Goal: Transaction & Acquisition: Subscribe to service/newsletter

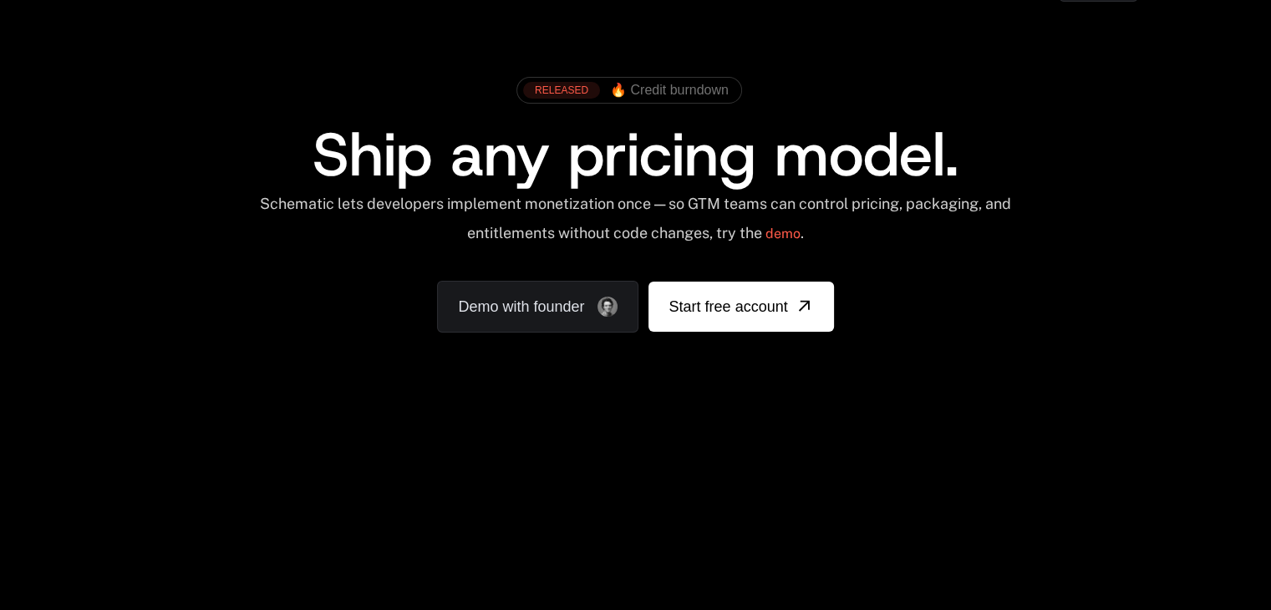
scroll to position [8, 0]
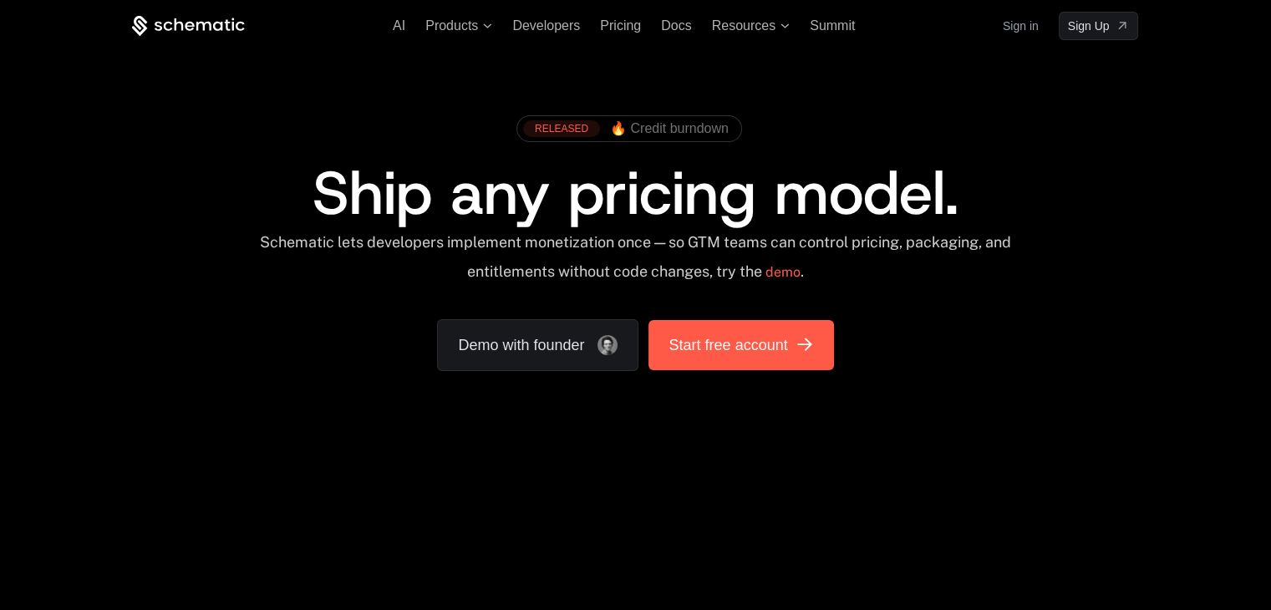
click at [704, 343] on span "Start free account" at bounding box center [728, 344] width 119 height 23
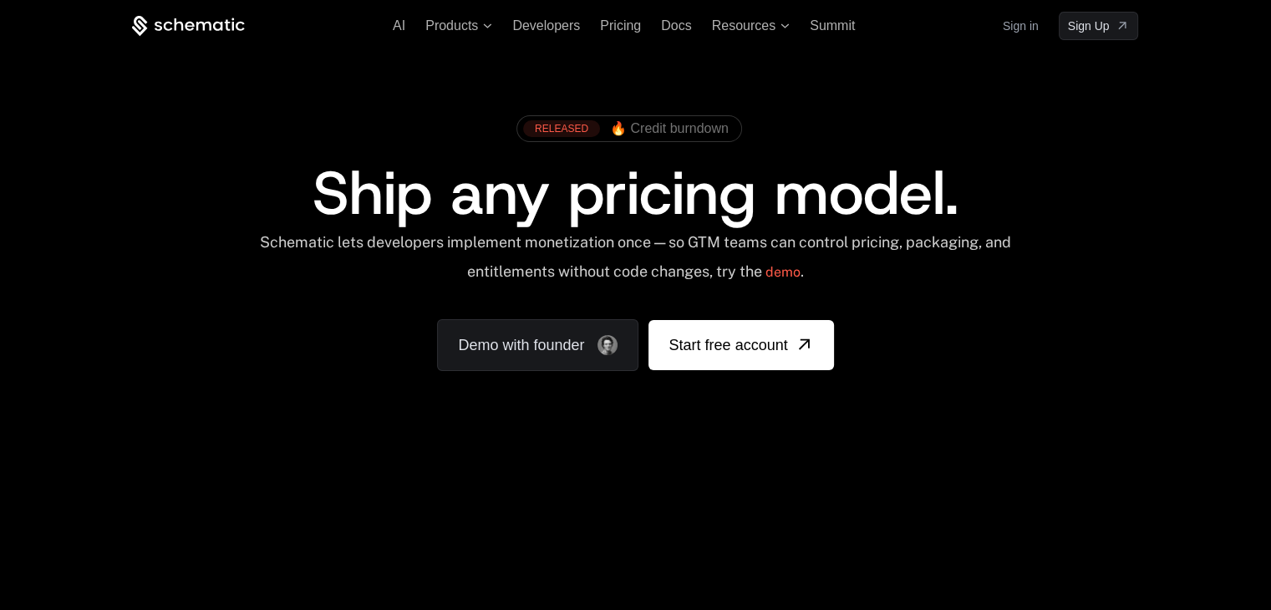
scroll to position [0, 0]
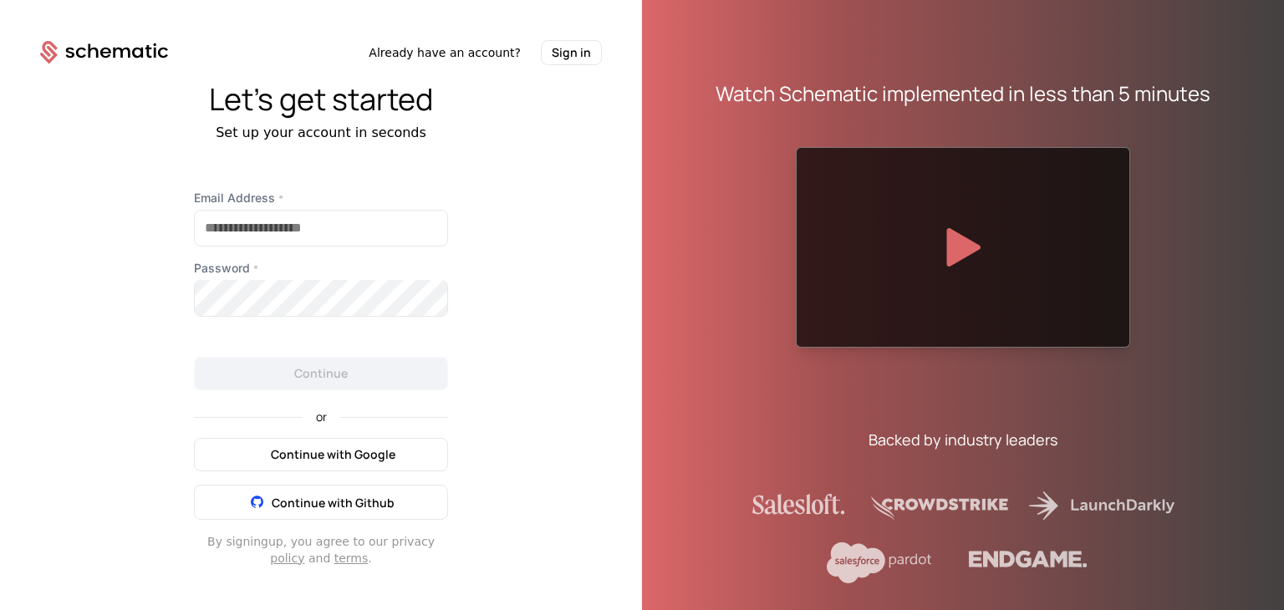
click at [358, 456] on span "Continue with Google" at bounding box center [333, 454] width 125 height 17
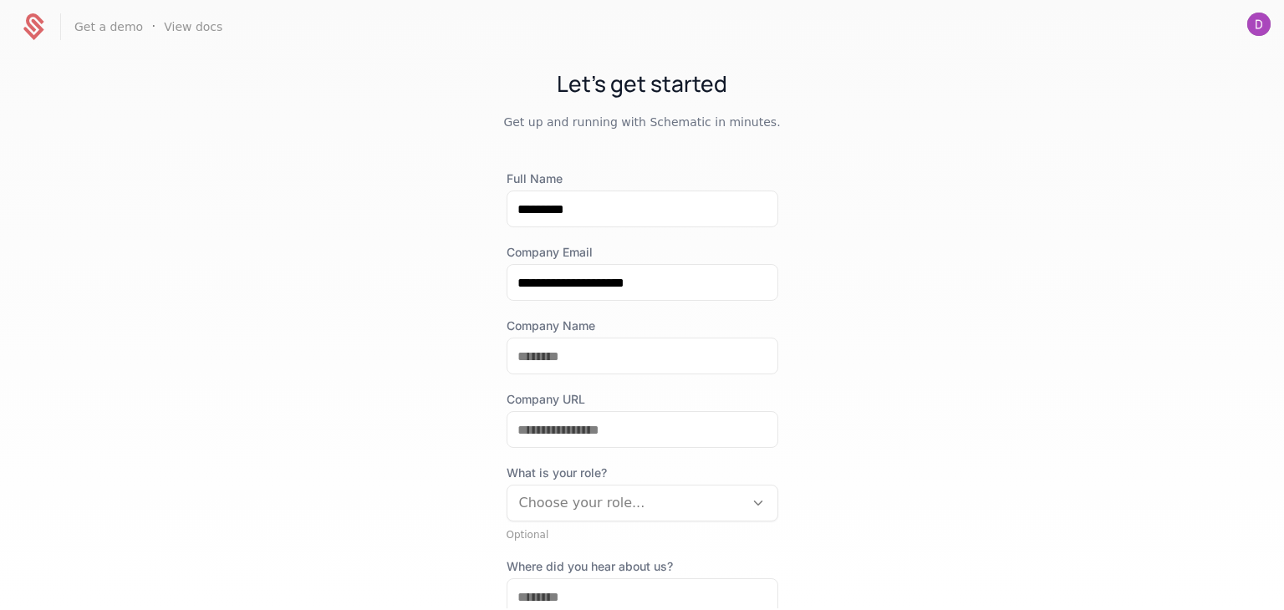
click at [378, 189] on div "**********" at bounding box center [642, 330] width 1284 height 555
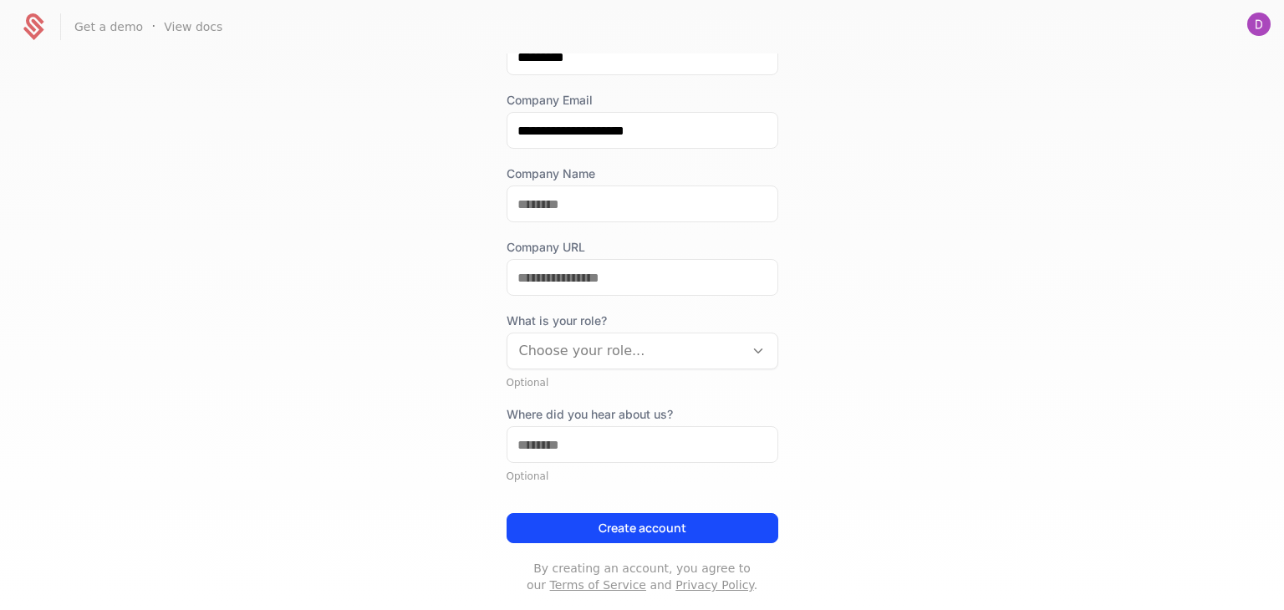
scroll to position [183, 0]
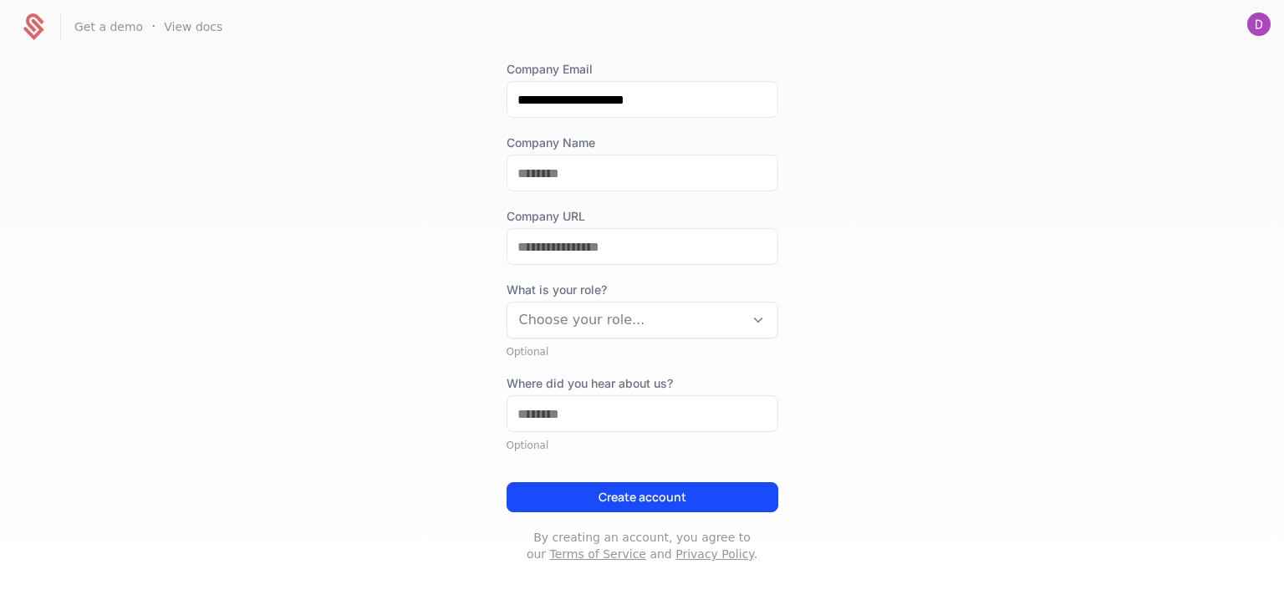
click at [574, 510] on button "Create account" at bounding box center [642, 497] width 272 height 30
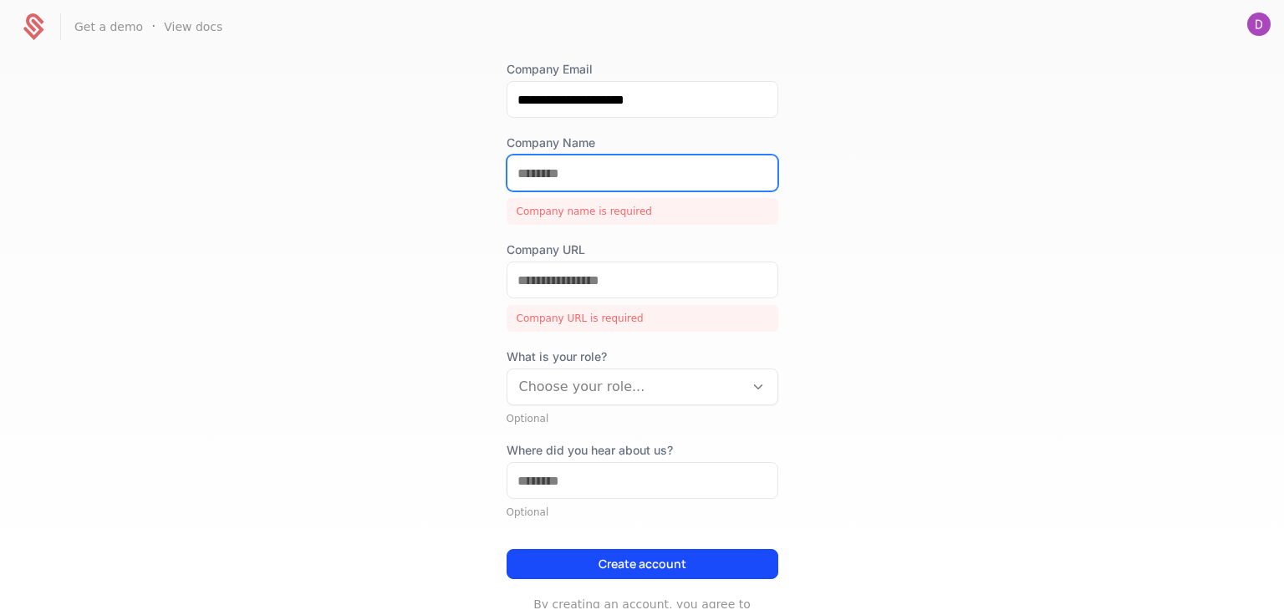
click at [634, 187] on input "Company Name" at bounding box center [642, 172] width 270 height 35
click at [625, 178] on input "Company Name" at bounding box center [642, 172] width 270 height 35
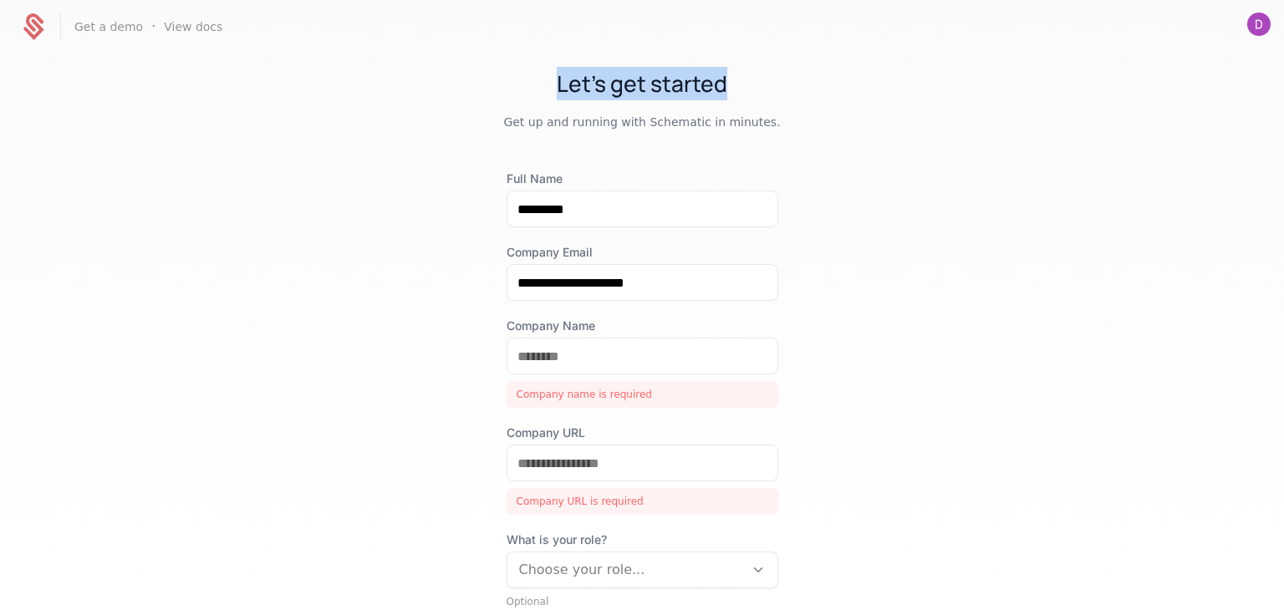
drag, startPoint x: 555, startPoint y: 83, endPoint x: 752, endPoint y: 68, distance: 197.8
click at [752, 68] on h1 "Let's get started" at bounding box center [642, 83] width 1284 height 33
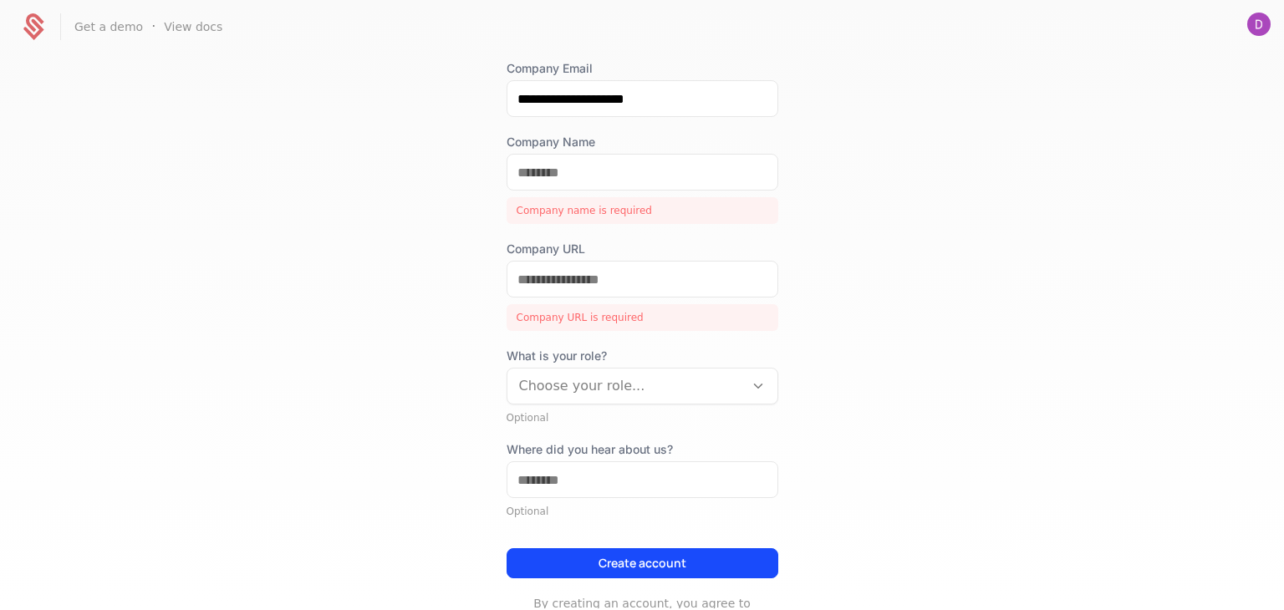
scroll to position [244, 0]
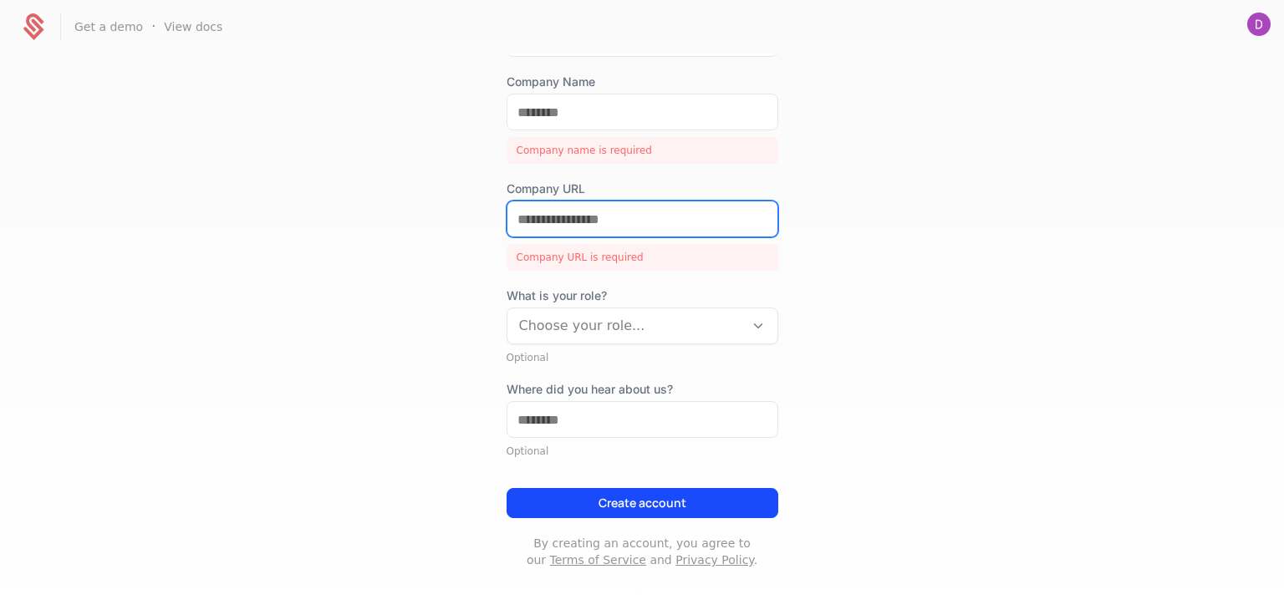
click at [636, 225] on input "Company URL" at bounding box center [642, 218] width 270 height 35
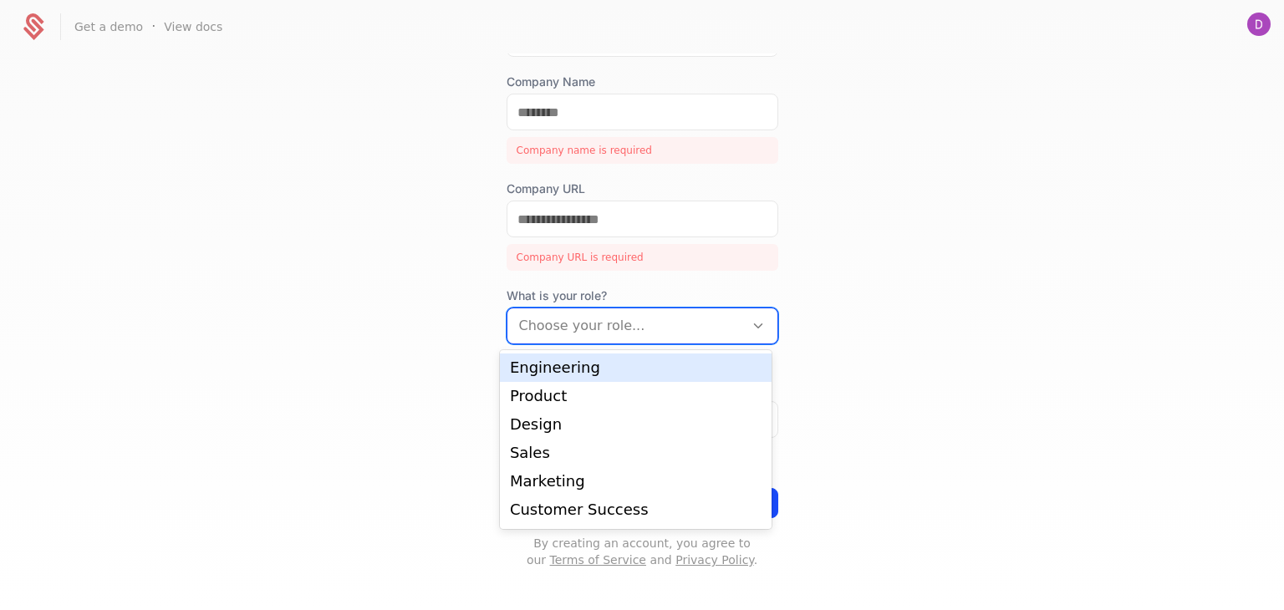
click at [645, 322] on div at bounding box center [625, 325] width 213 height 23
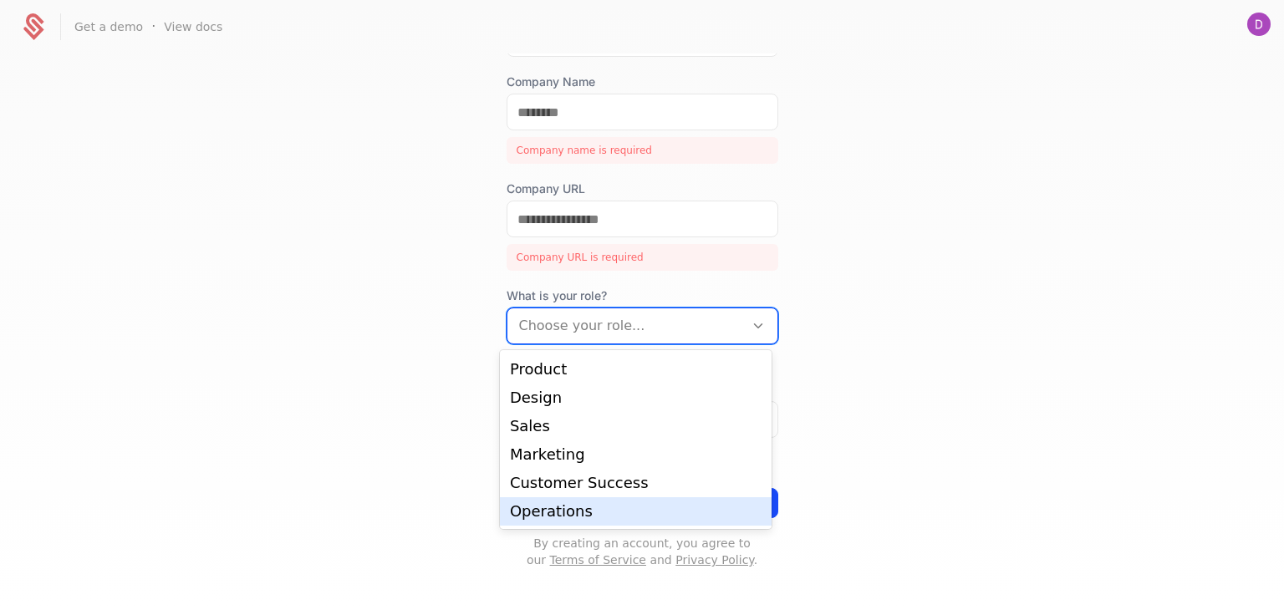
scroll to position [0, 0]
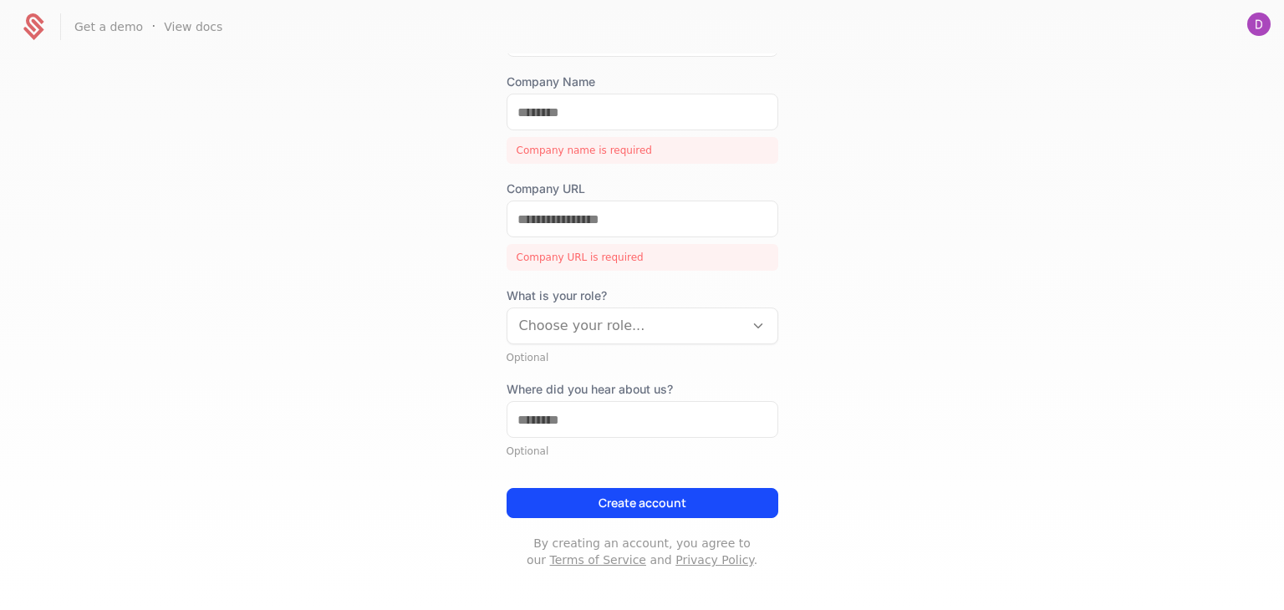
click at [974, 338] on div "**********" at bounding box center [642, 330] width 1284 height 555
click at [641, 427] on input "Where did you hear about us?" at bounding box center [642, 419] width 270 height 35
click at [875, 372] on div "**********" at bounding box center [642, 330] width 1284 height 555
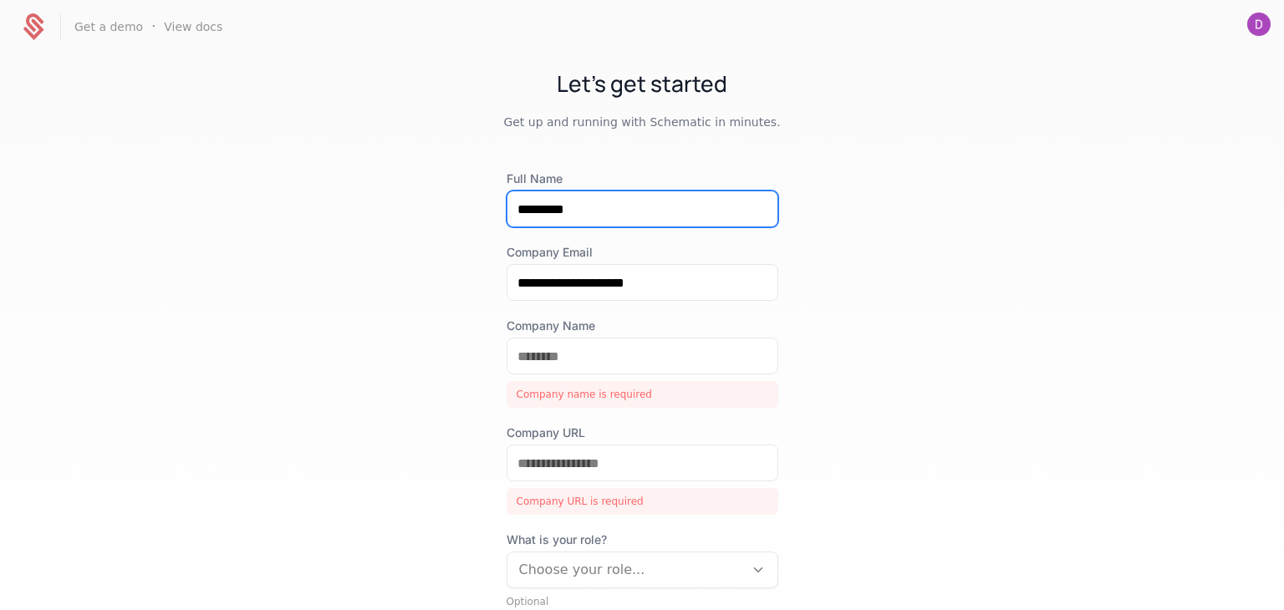
click at [610, 203] on input "*********" at bounding box center [642, 208] width 270 height 35
type input "*"
type input "********"
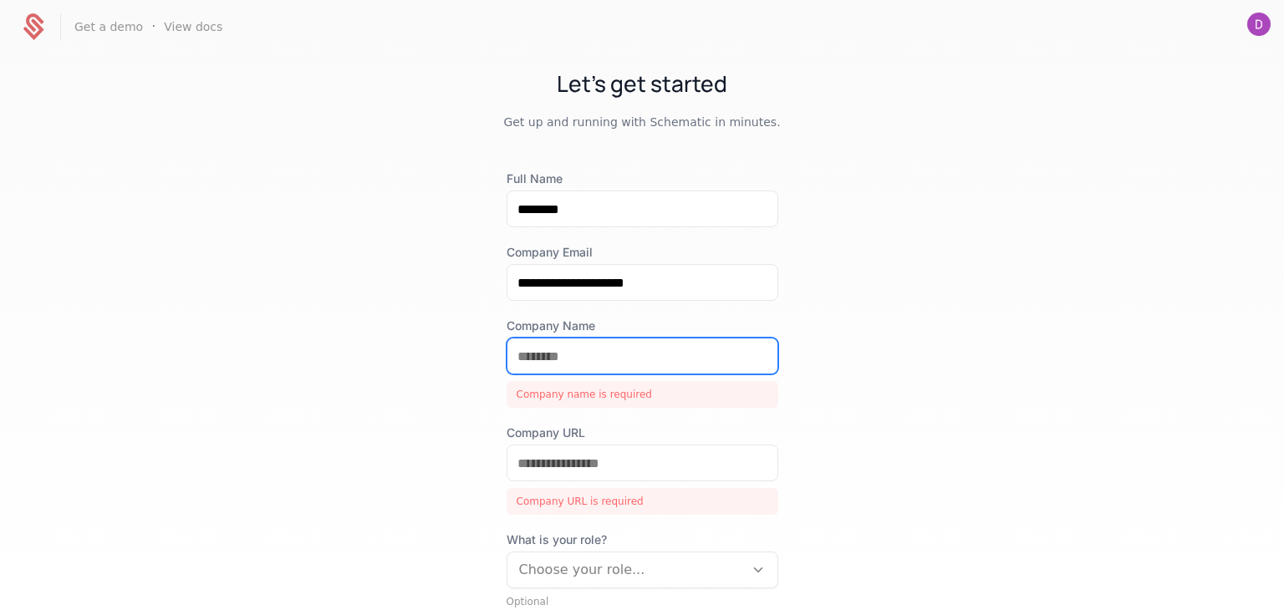
click at [601, 342] on input "Company Name" at bounding box center [642, 355] width 270 height 35
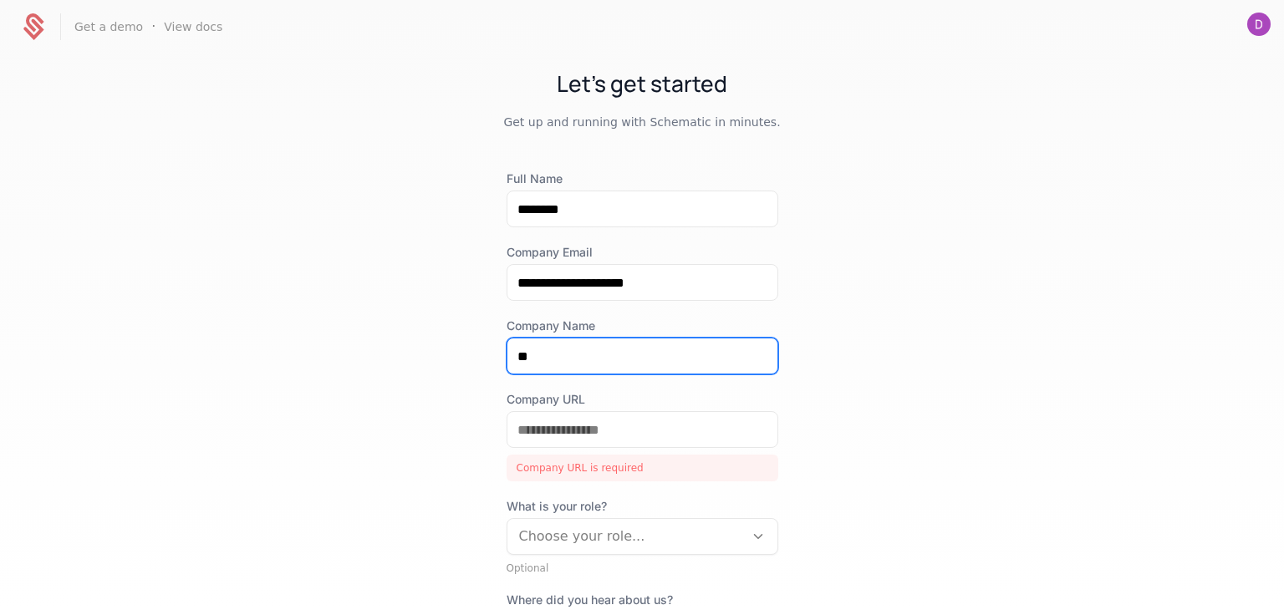
type input "*"
type input "**********"
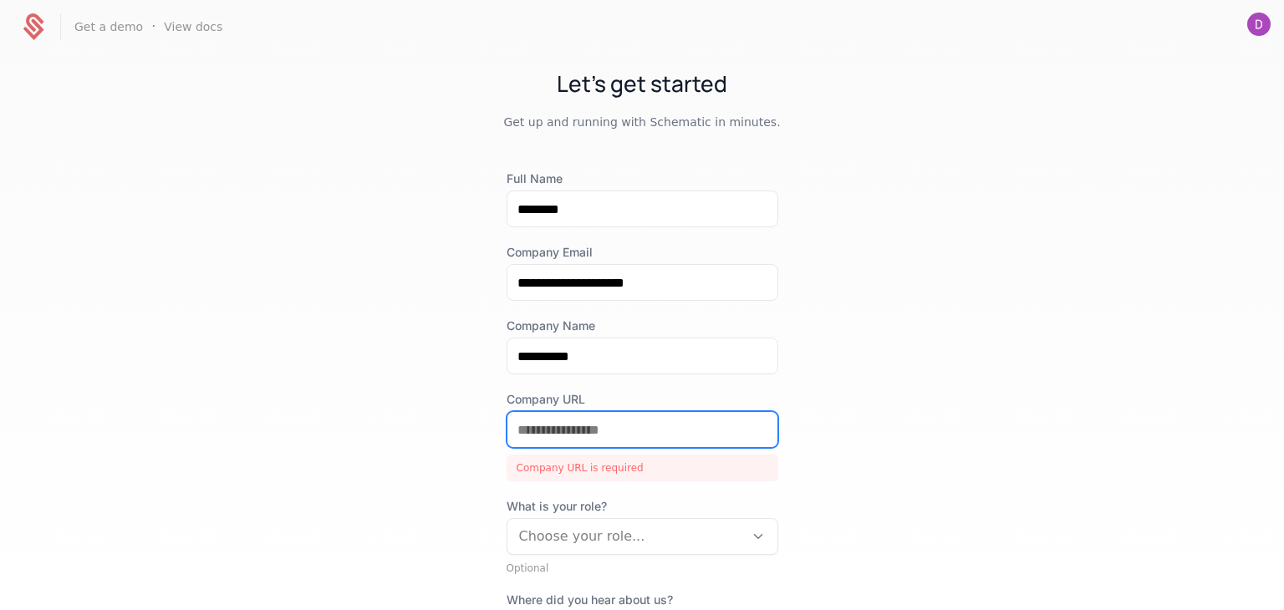
click at [575, 414] on input "Company URL" at bounding box center [642, 429] width 270 height 35
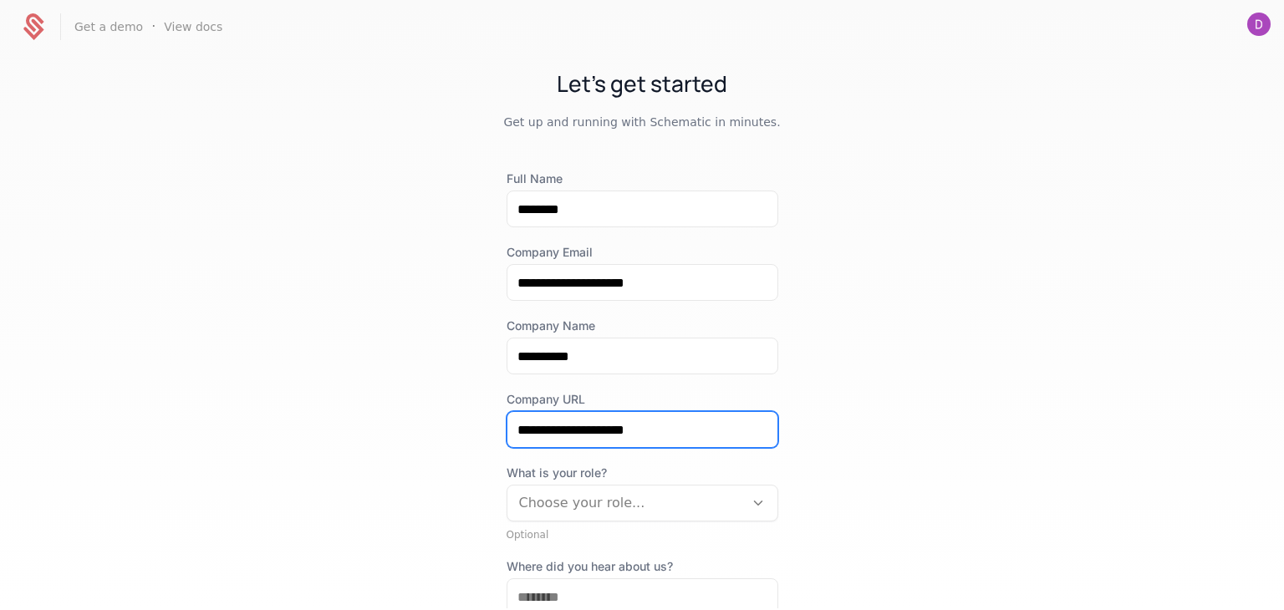
type input "**********"
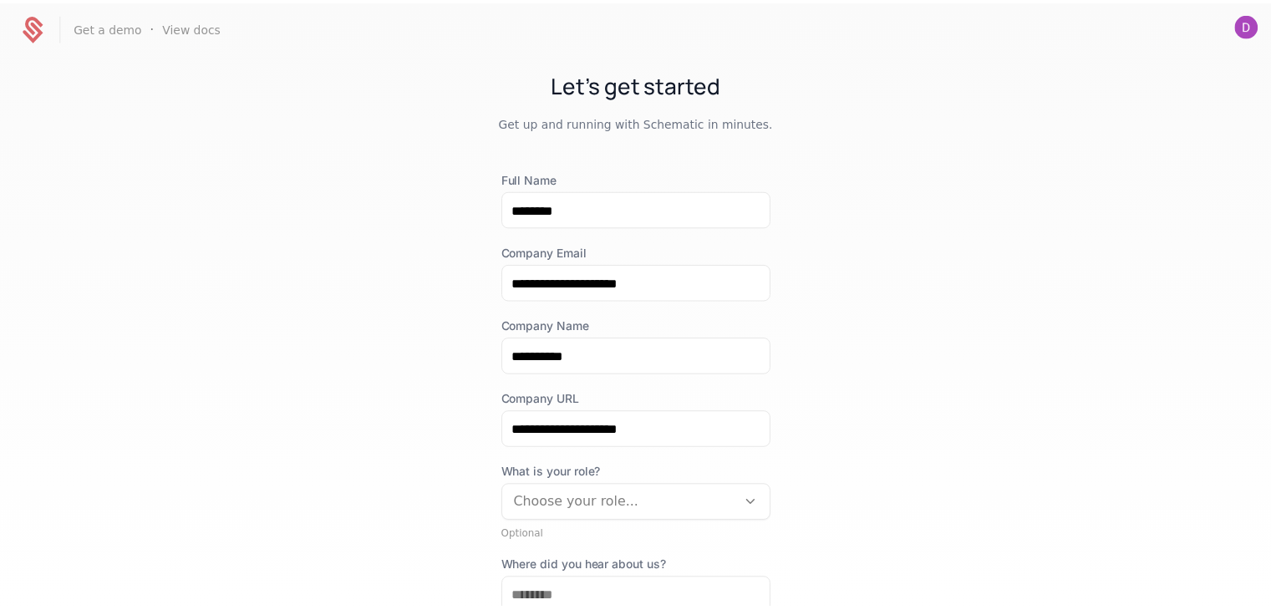
scroll to position [97, 0]
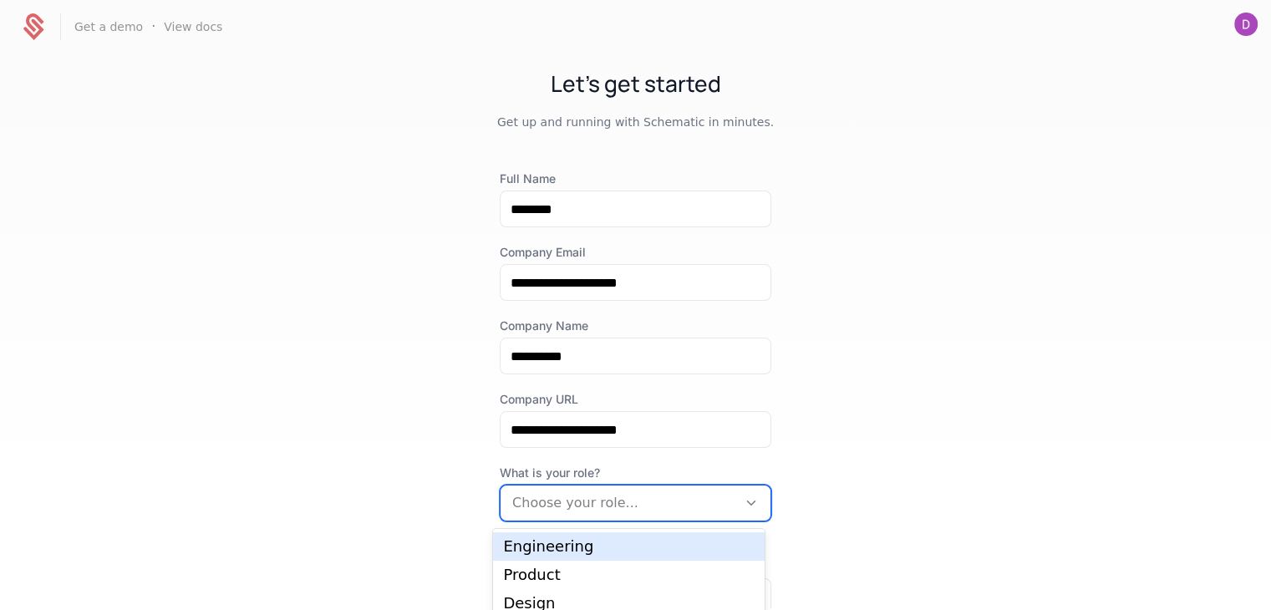
click at [608, 516] on div "Choose your role..." at bounding box center [619, 503] width 236 height 30
click at [598, 542] on div "Engineering" at bounding box center [629, 546] width 252 height 15
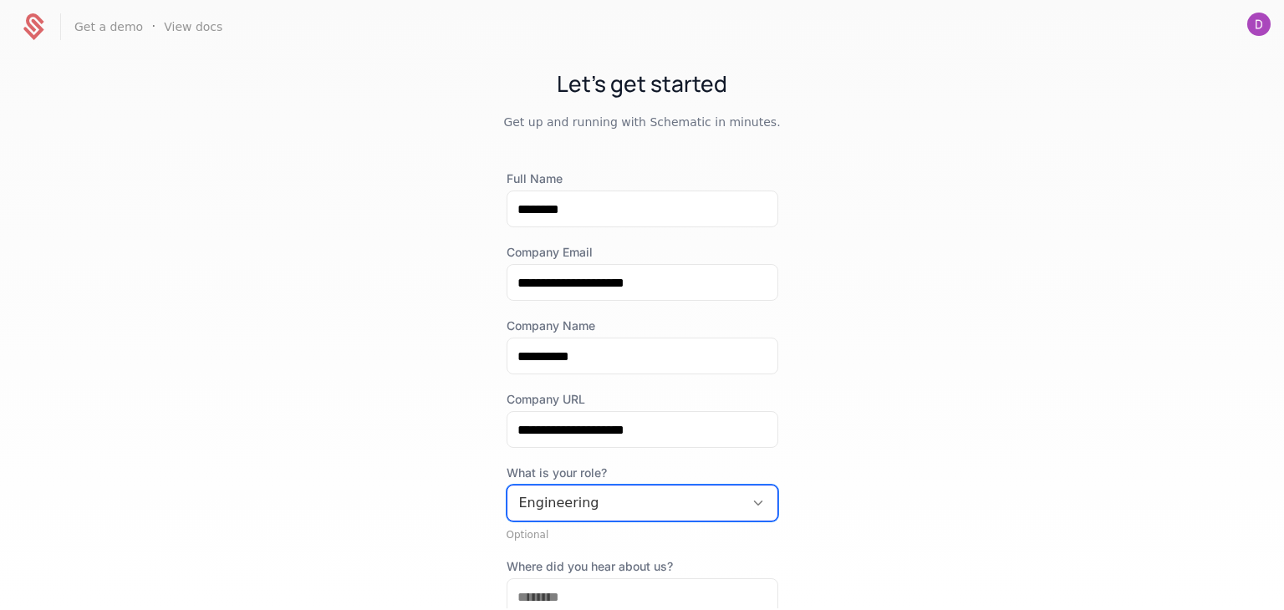
scroll to position [183, 0]
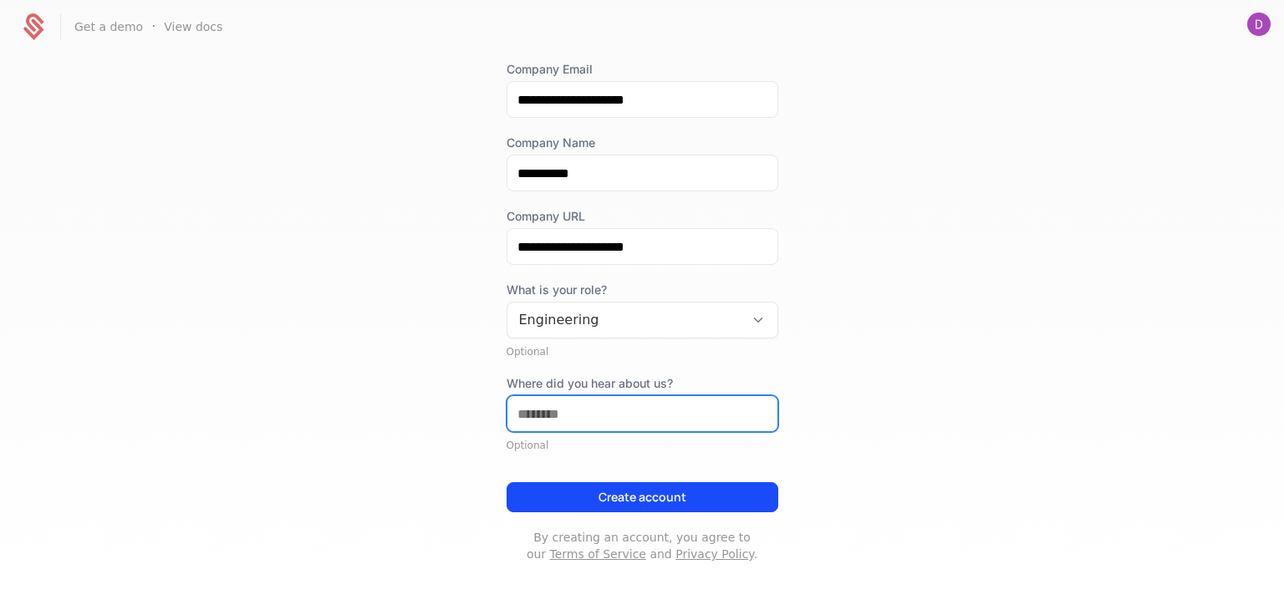
click at [636, 423] on input "Where did you hear about us?" at bounding box center [642, 413] width 270 height 35
type input "**********"
click at [642, 454] on div "**********" at bounding box center [642, 274] width 272 height 575
click at [642, 496] on button "Create account" at bounding box center [642, 497] width 272 height 30
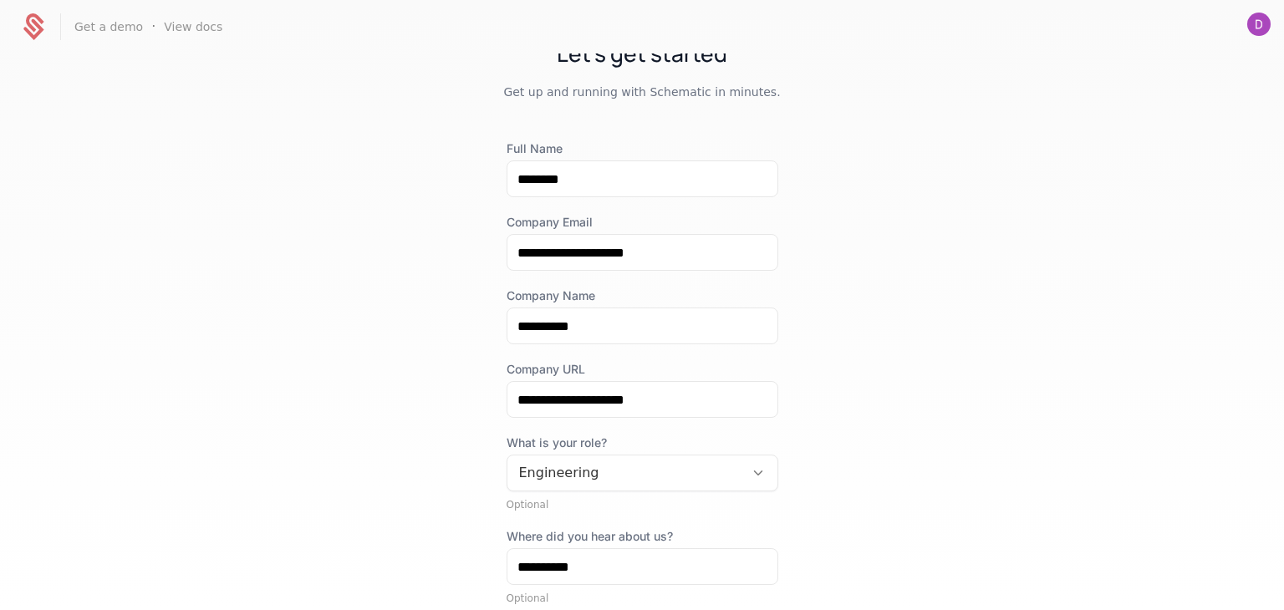
scroll to position [0, 0]
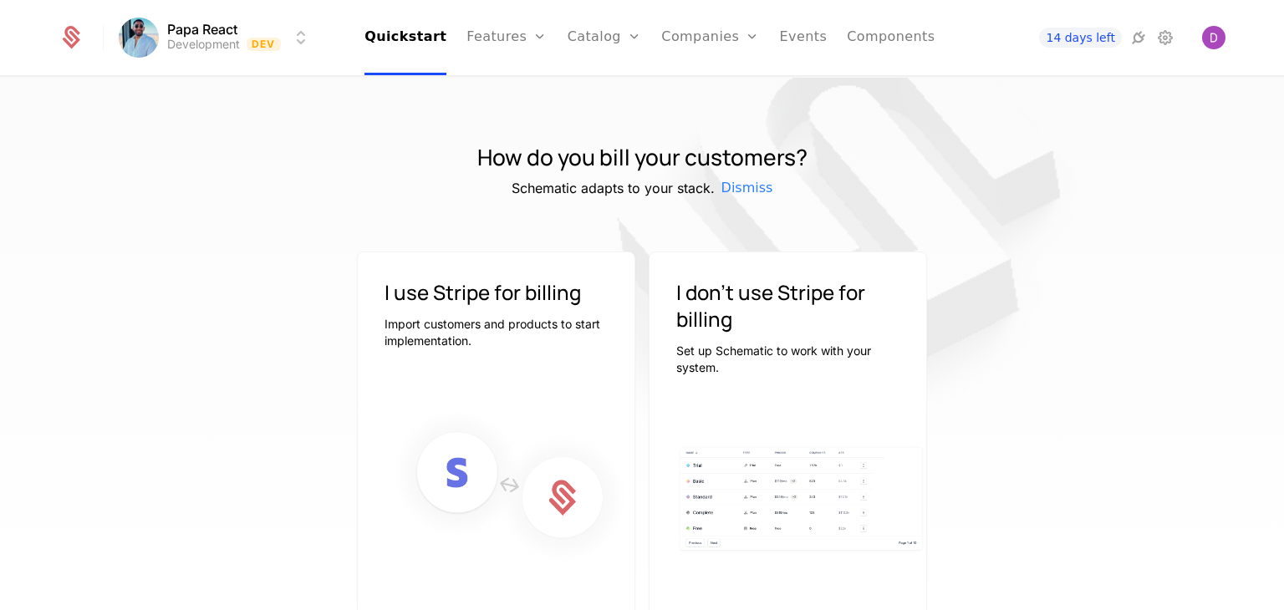
scroll to position [97, 0]
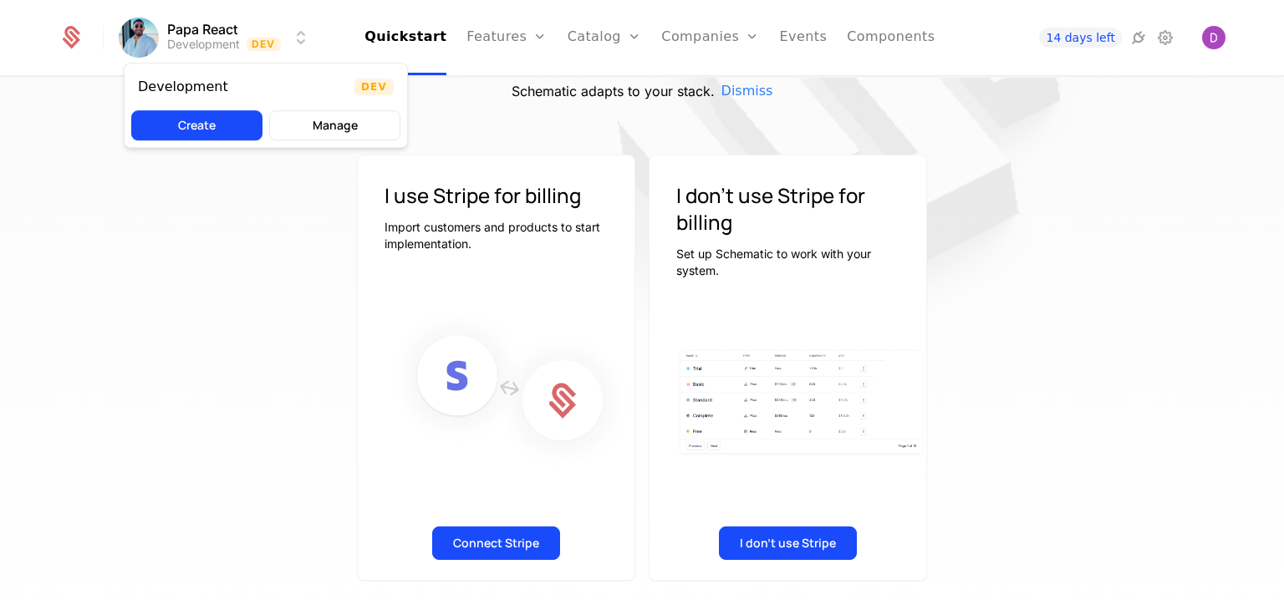
click at [214, 28] on html "Papa React Development Dev Quickstart Features Features Flags Catalog Plans Add…" at bounding box center [642, 305] width 1284 height 610
click at [147, 34] on html "Papa React Development Dev Quickstart Features Features Flags Catalog Plans Add…" at bounding box center [642, 305] width 1284 height 610
click at [170, 217] on html "Papa React Development Dev Quickstart Features Features Flags Catalog Plans Add…" at bounding box center [642, 305] width 1284 height 610
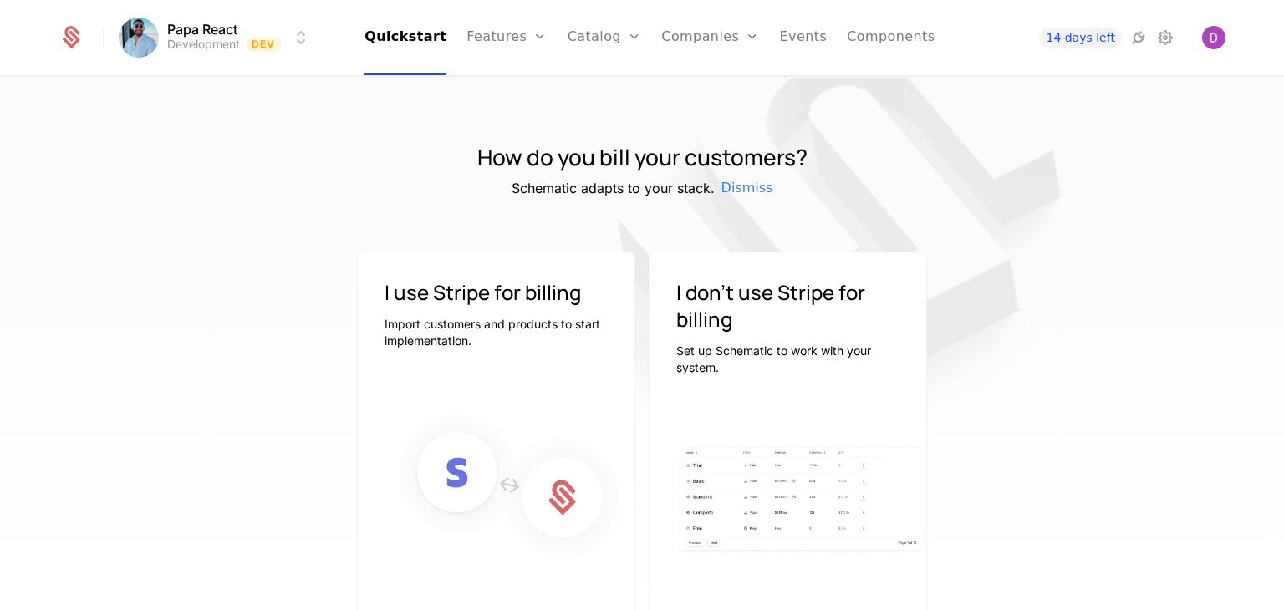
click at [1096, 39] on span "14 days left" at bounding box center [1080, 38] width 82 height 20
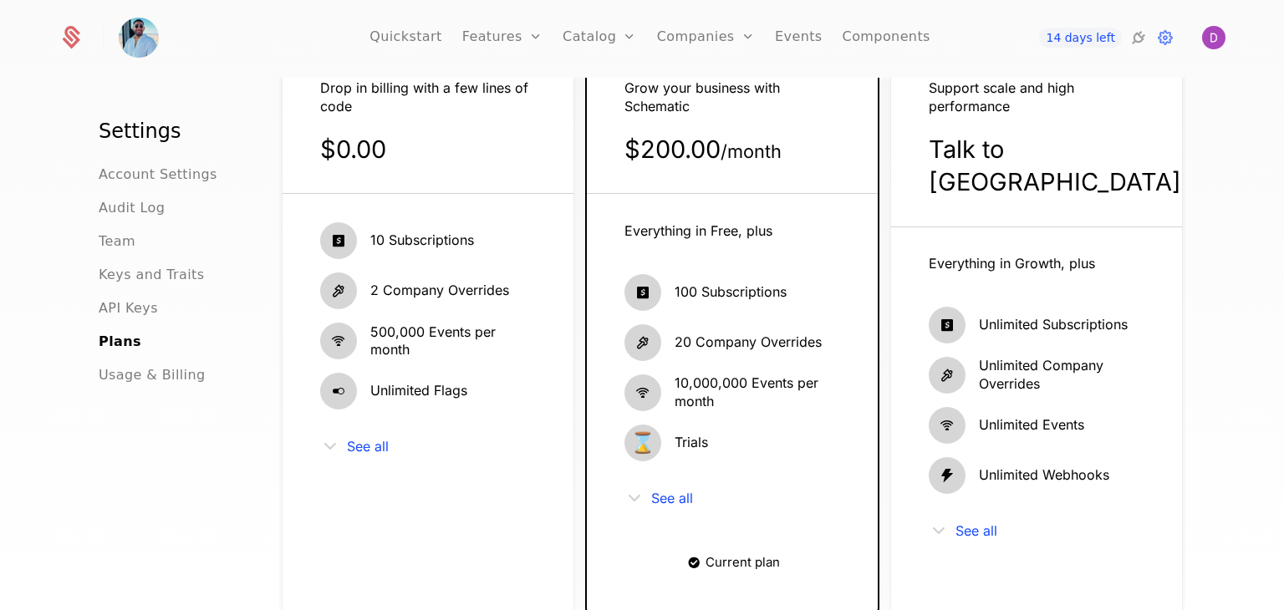
scroll to position [170, 0]
click at [350, 445] on span "See all" at bounding box center [368, 446] width 42 height 13
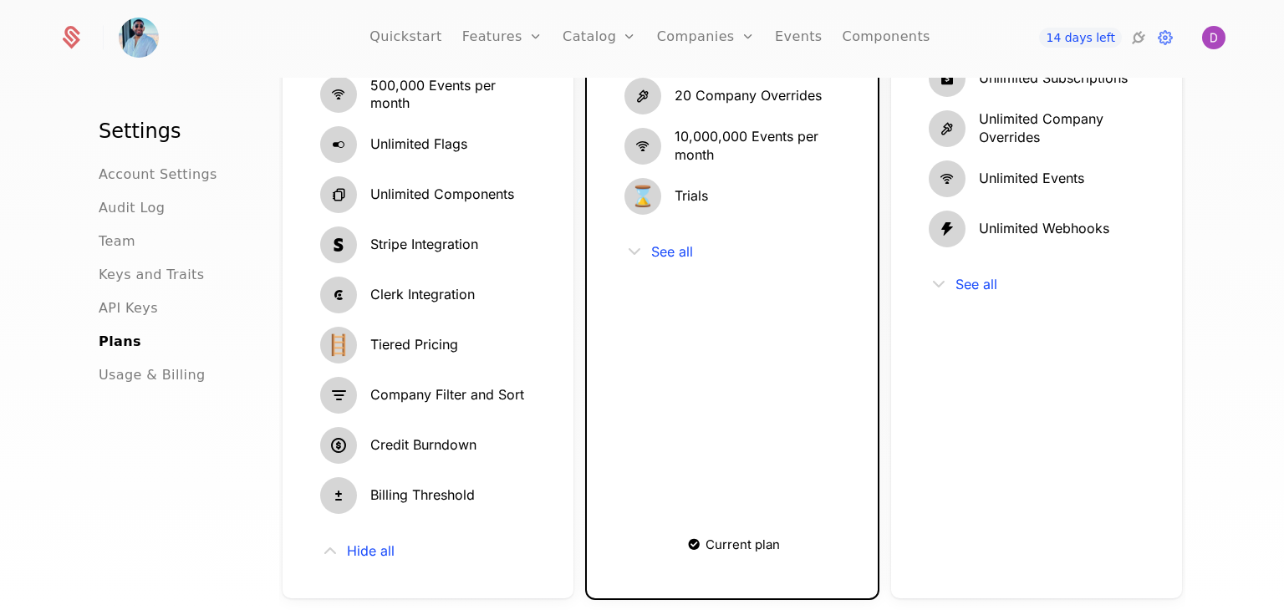
scroll to position [378, 0]
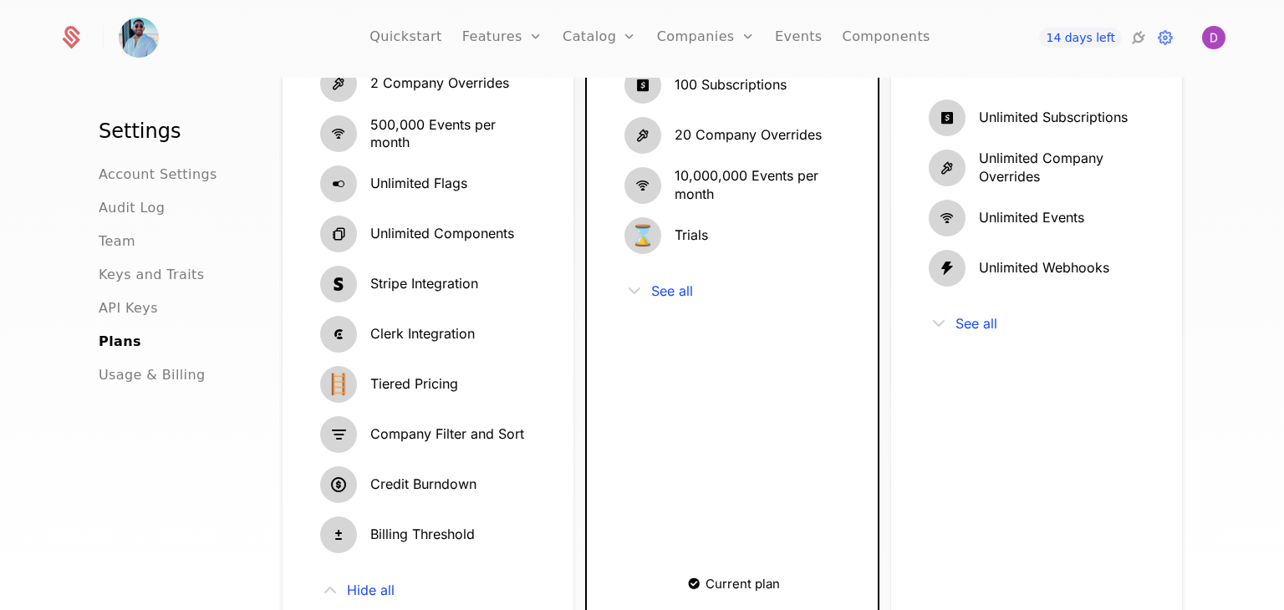
click at [496, 389] on div "🪜 Tiered Pricing" at bounding box center [428, 384] width 216 height 37
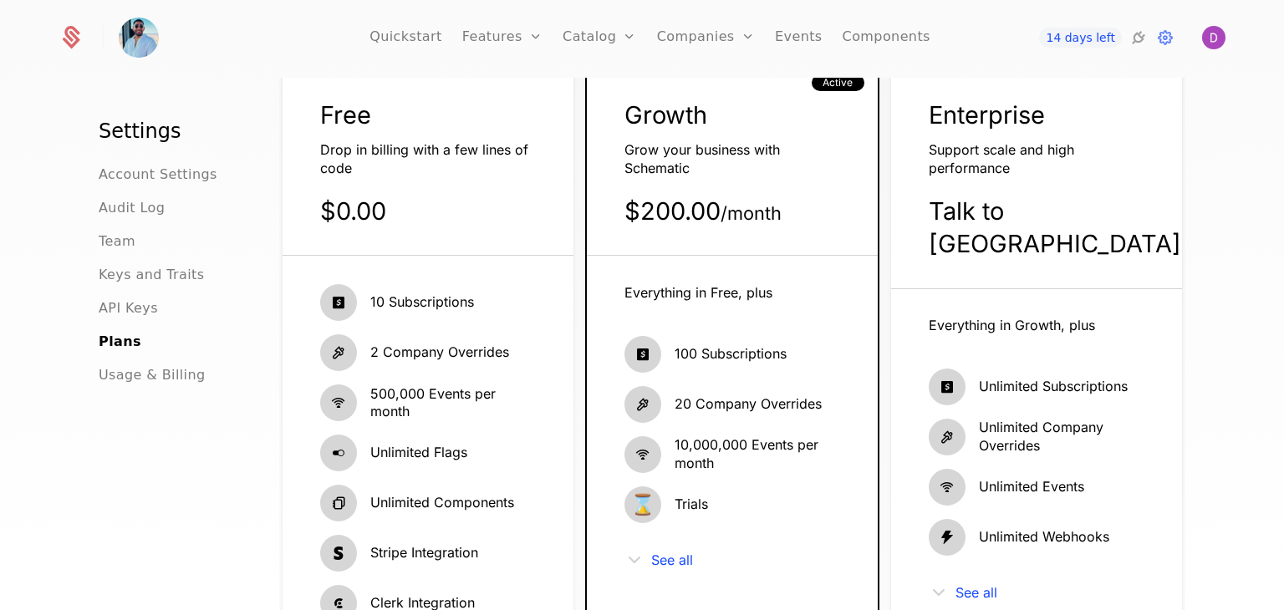
scroll to position [0, 0]
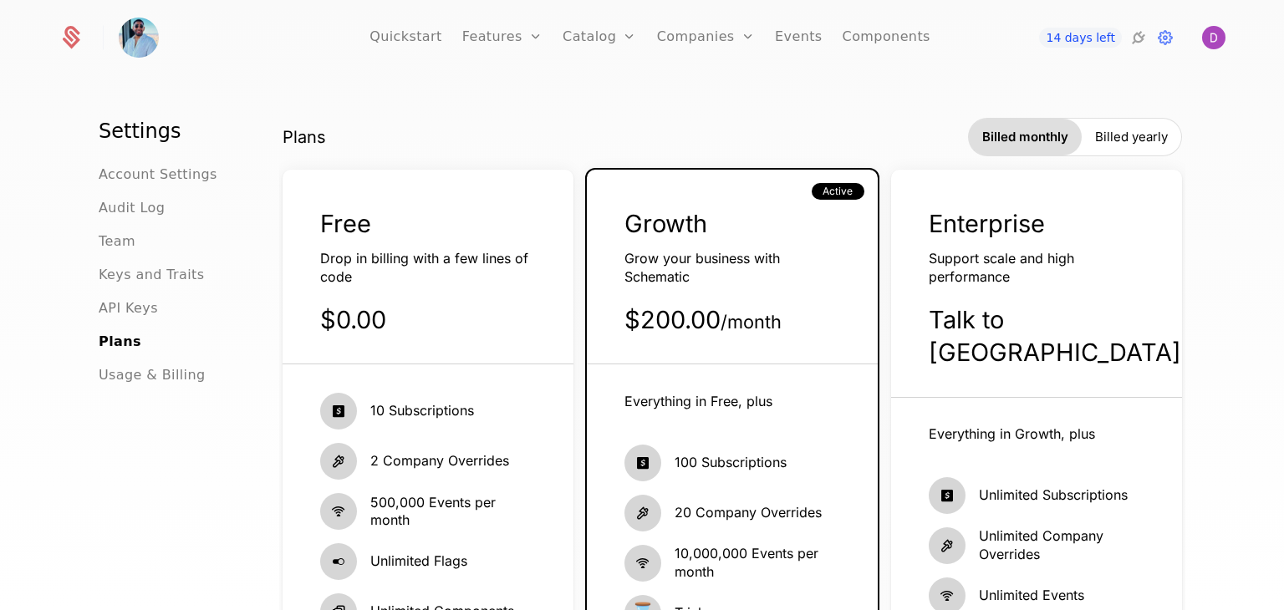
click at [390, 322] on div "$0.00" at bounding box center [428, 319] width 216 height 33
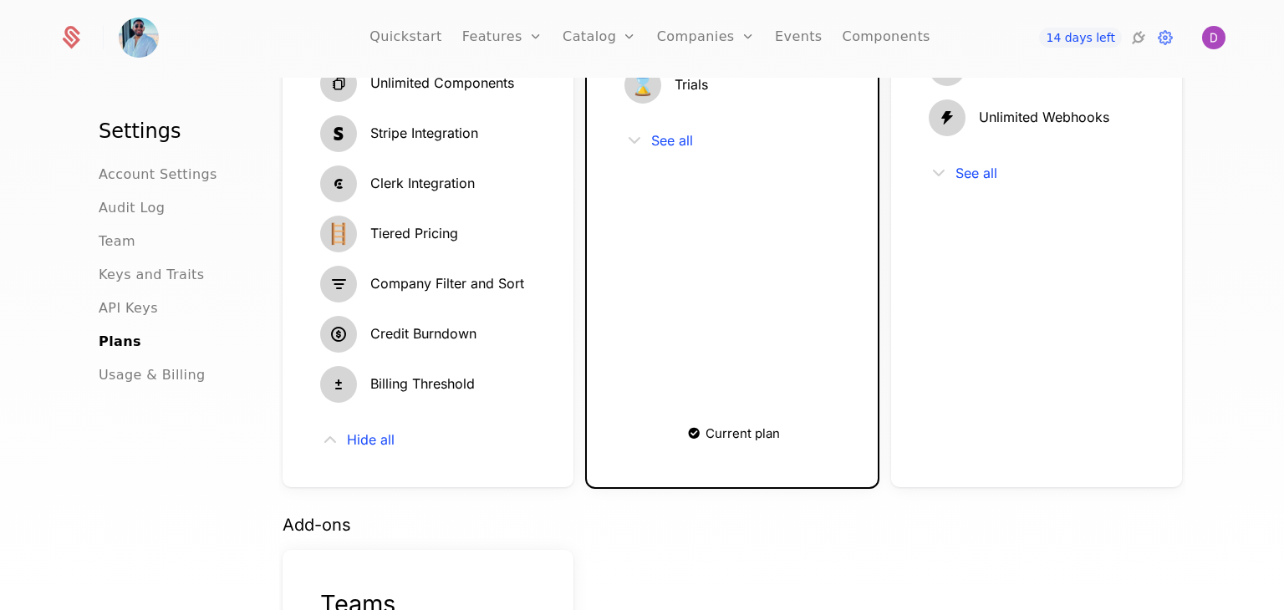
scroll to position [526, 0]
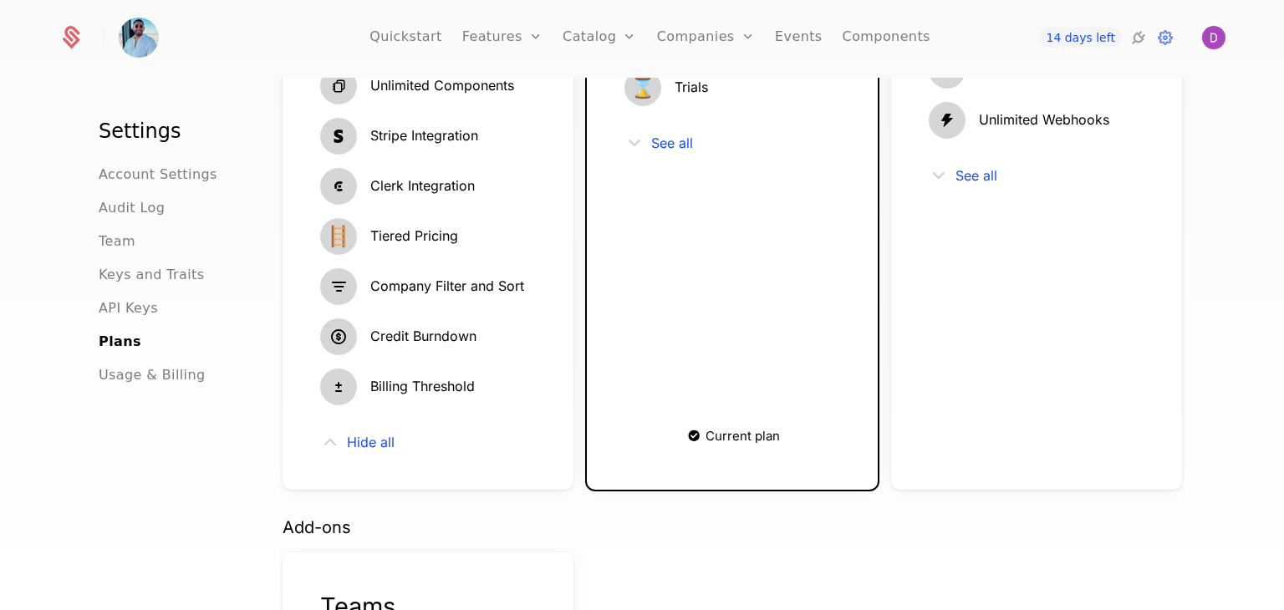
click at [405, 369] on div "Billing Threshold" at bounding box center [422, 387] width 104 height 37
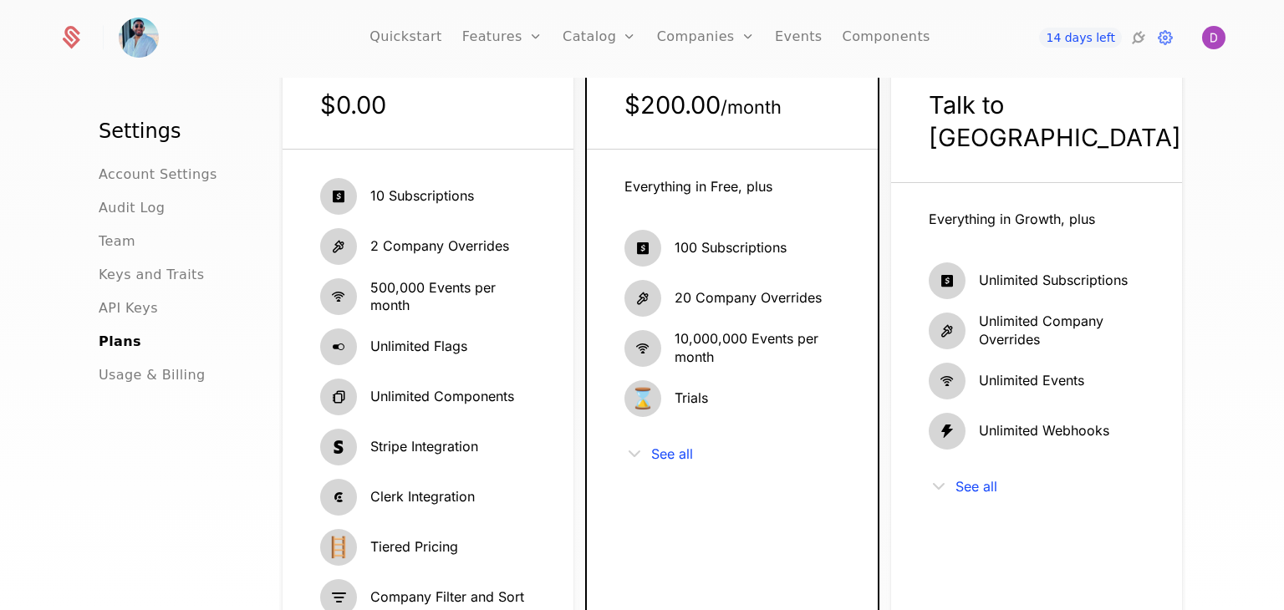
scroll to position [0, 0]
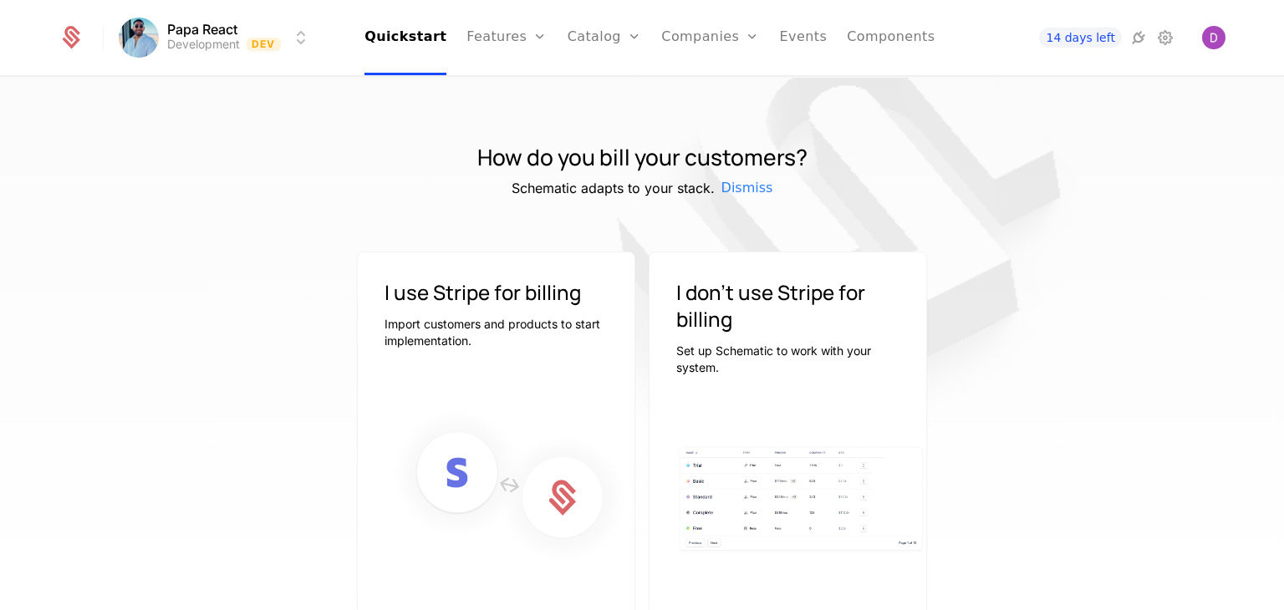
scroll to position [97, 0]
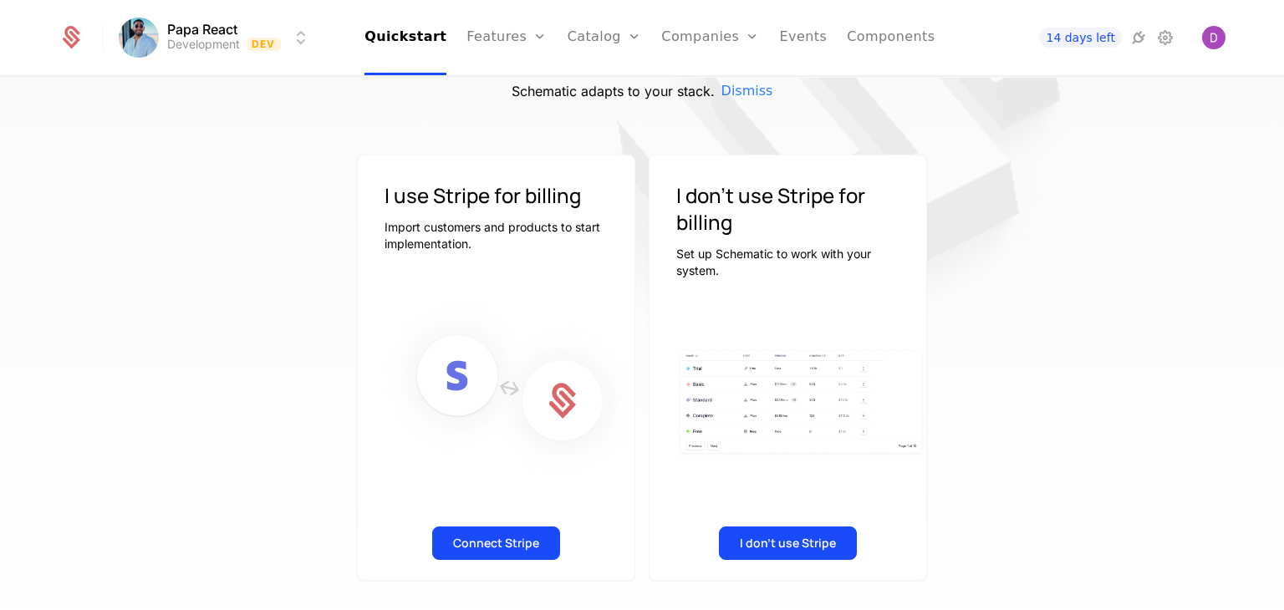
click at [510, 543] on button "Connect Stripe" at bounding box center [496, 542] width 128 height 33
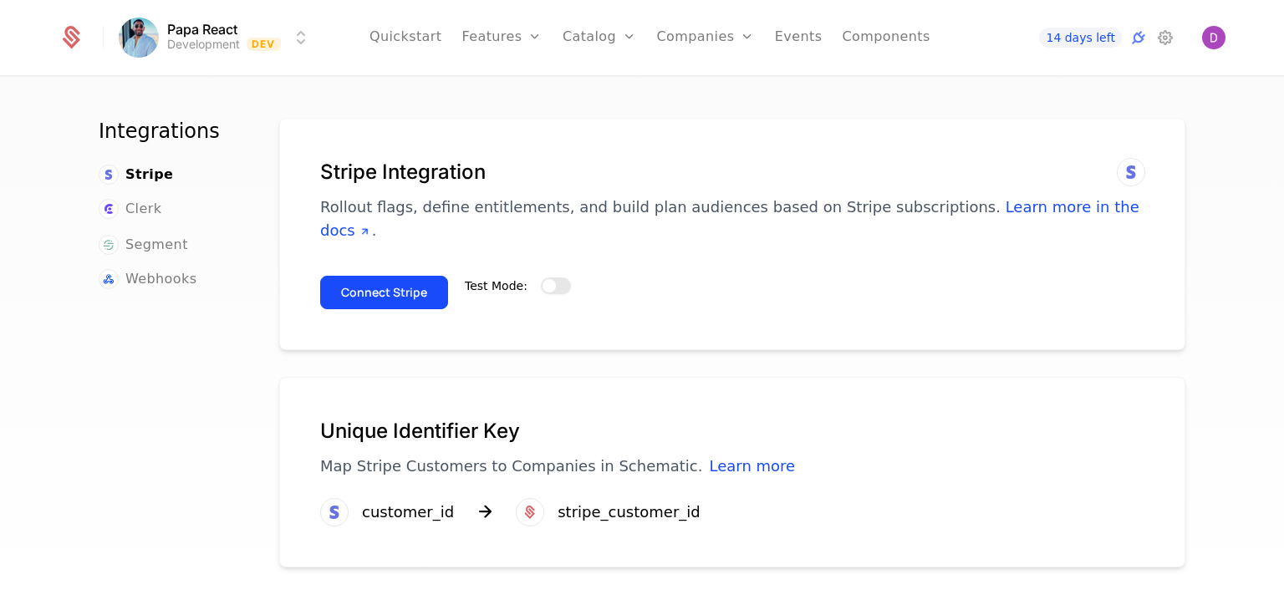
click at [542, 279] on span "button" at bounding box center [548, 285] width 13 height 13
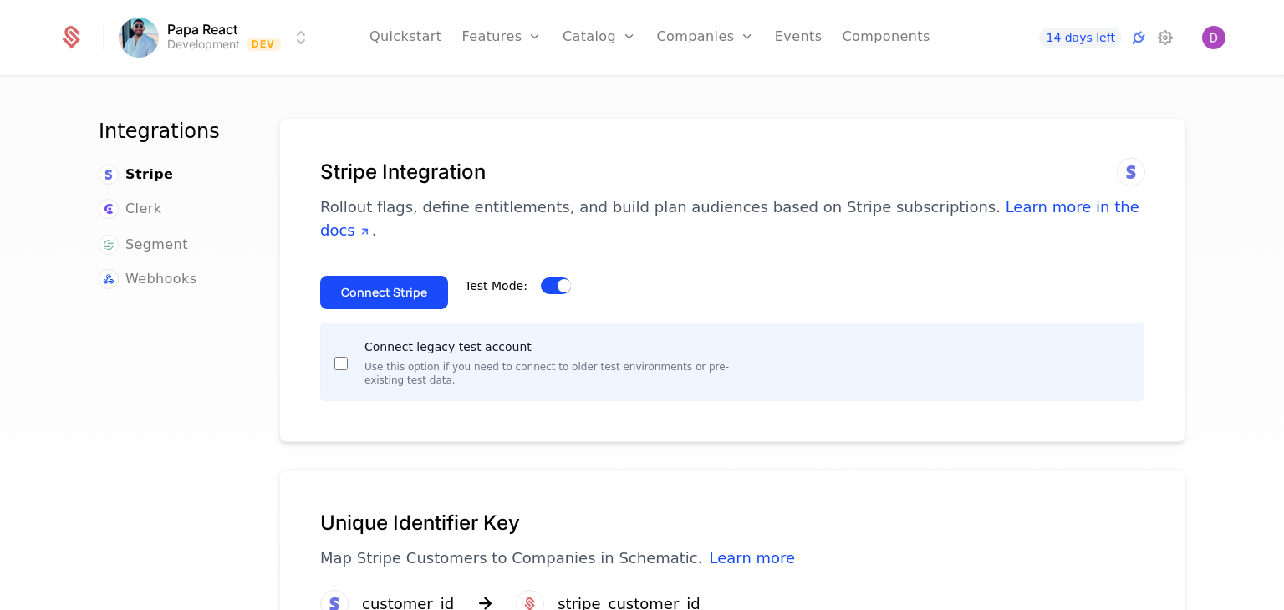
click at [379, 276] on button "Connect Stripe" at bounding box center [384, 292] width 128 height 33
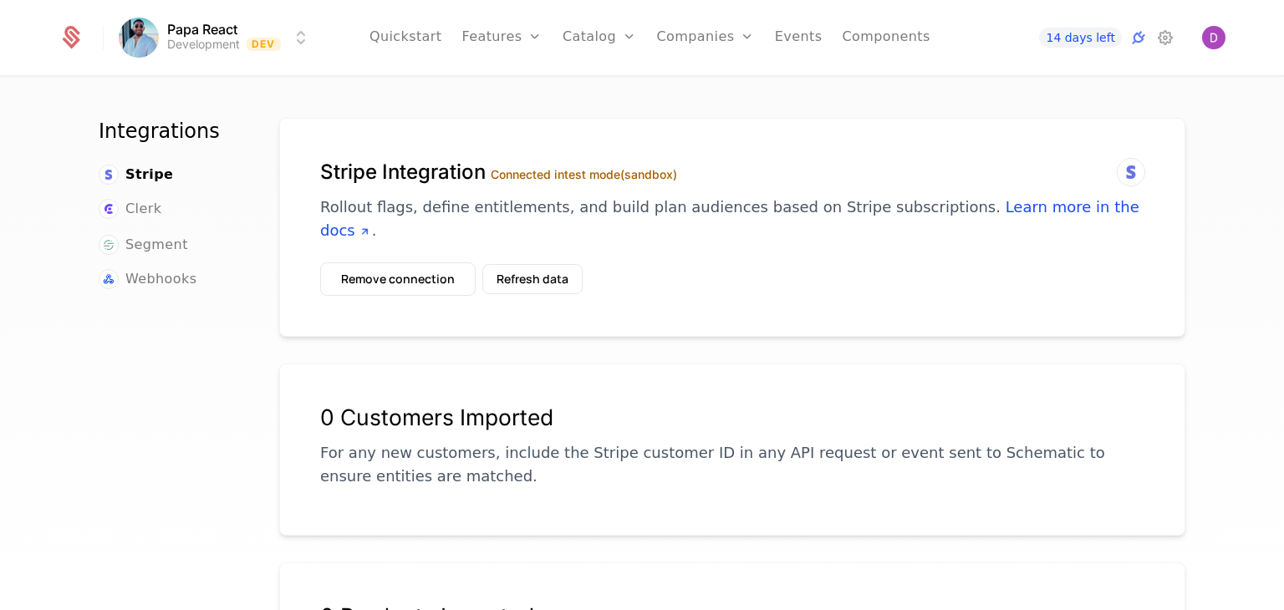
click at [418, 262] on button "Remove connection" at bounding box center [397, 278] width 155 height 33
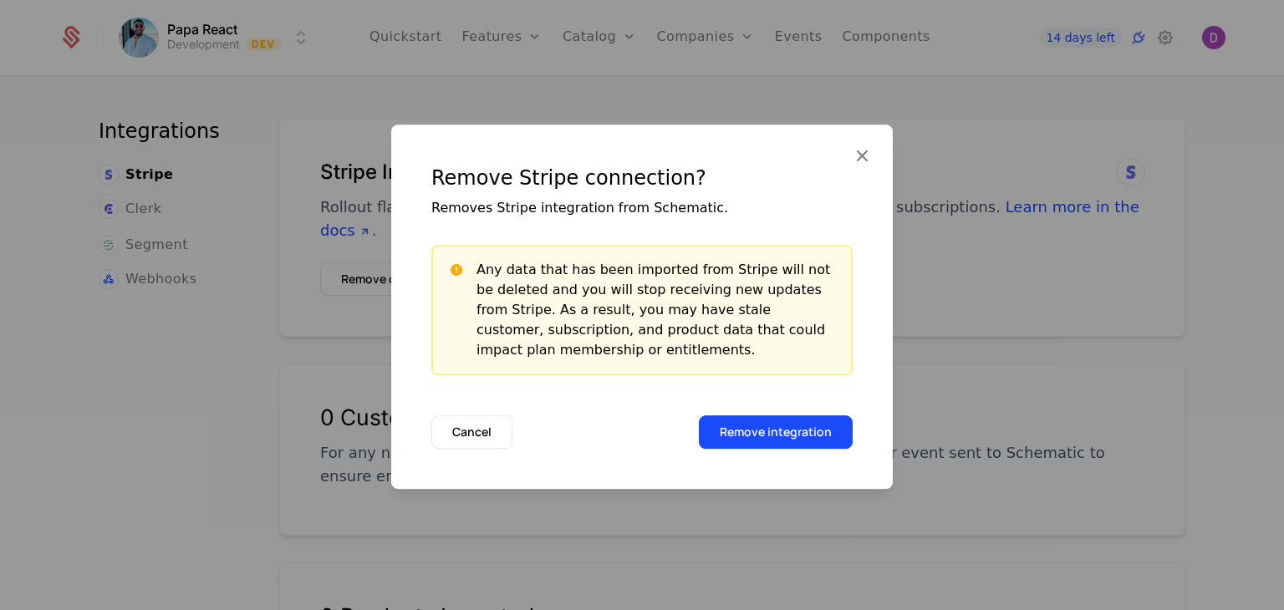
click at [764, 422] on button "Remove integration" at bounding box center [776, 431] width 154 height 33
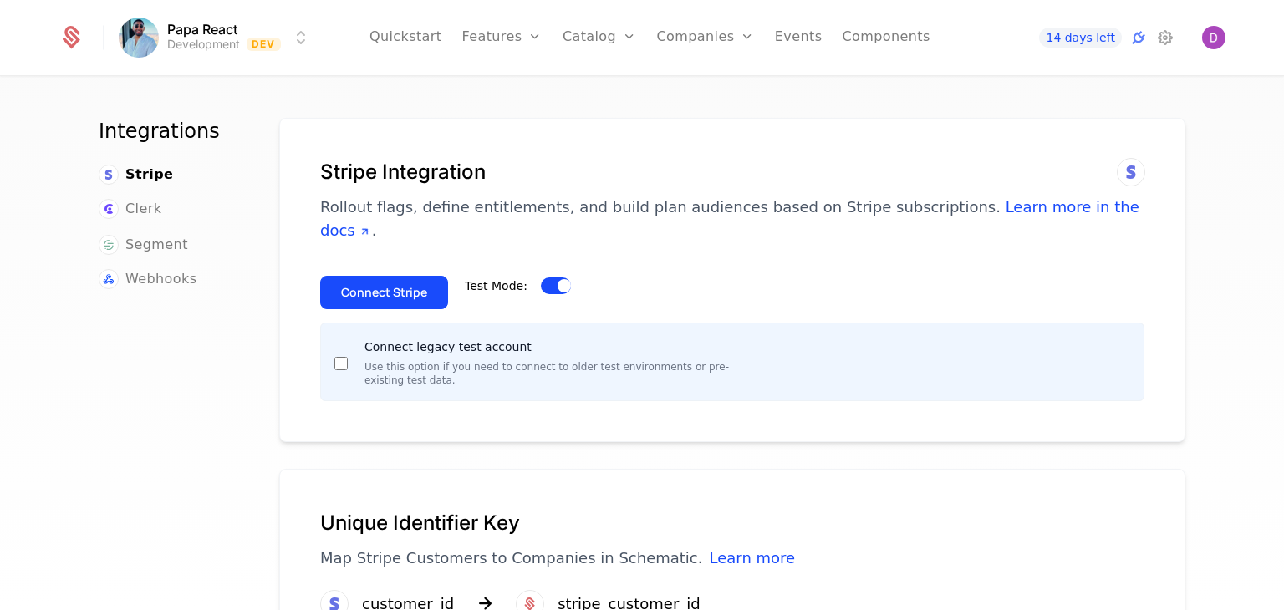
click at [394, 276] on button "Connect Stripe" at bounding box center [384, 292] width 128 height 33
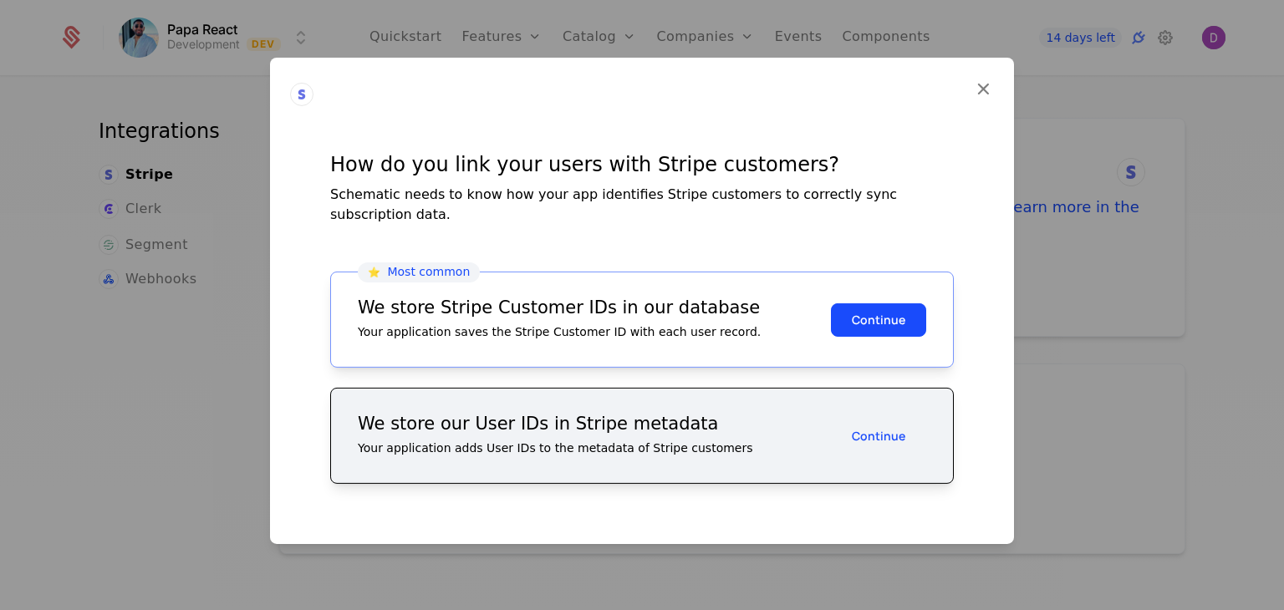
click at [428, 33] on div at bounding box center [642, 305] width 1284 height 610
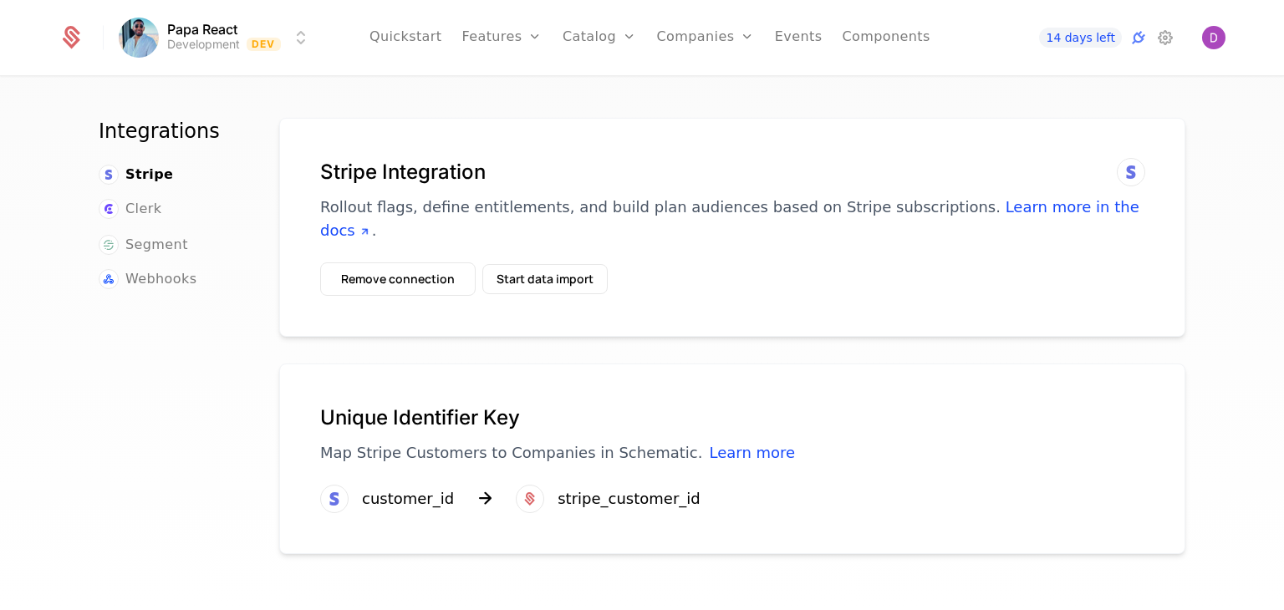
click at [1116, 170] on div at bounding box center [1130, 172] width 28 height 28
click at [552, 264] on button "Start data import" at bounding box center [544, 279] width 125 height 30
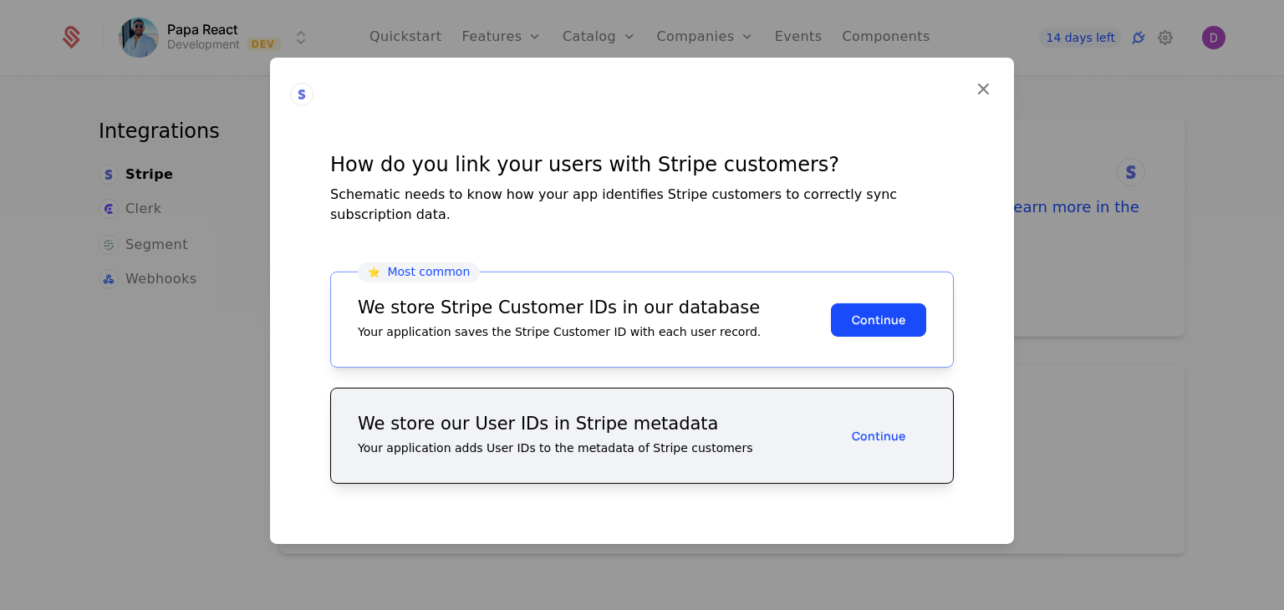
click at [882, 303] on button "Continue" at bounding box center [878, 319] width 95 height 33
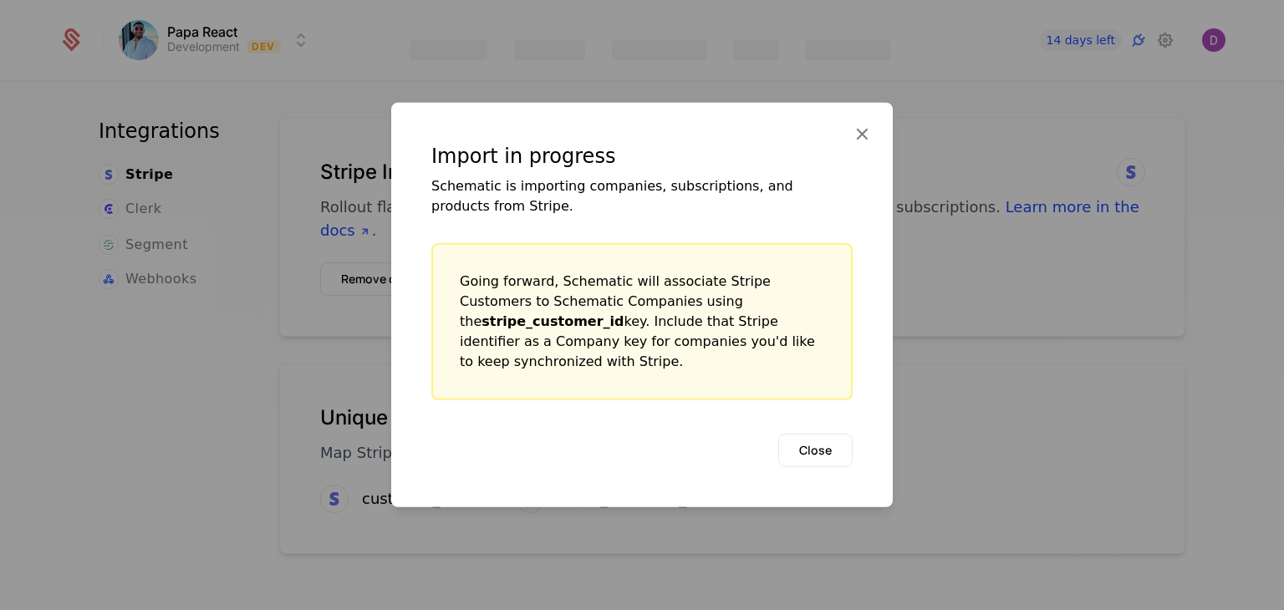
click at [812, 434] on button "Close" at bounding box center [815, 450] width 74 height 33
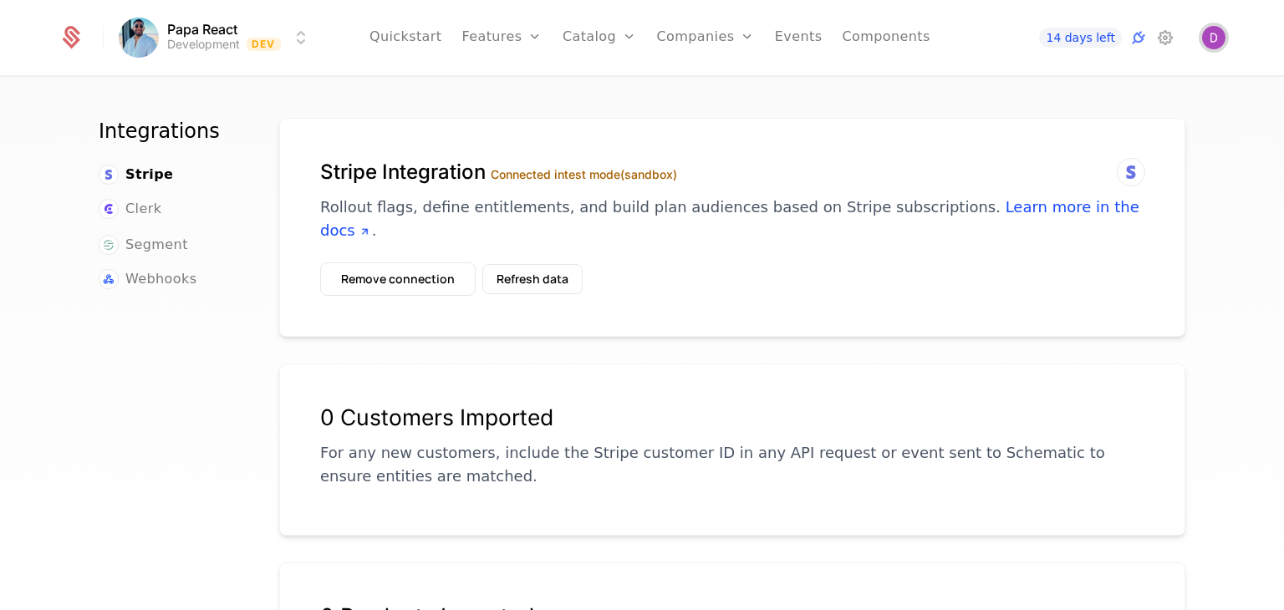
click at [1218, 36] on img "Open user button" at bounding box center [1213, 37] width 23 height 23
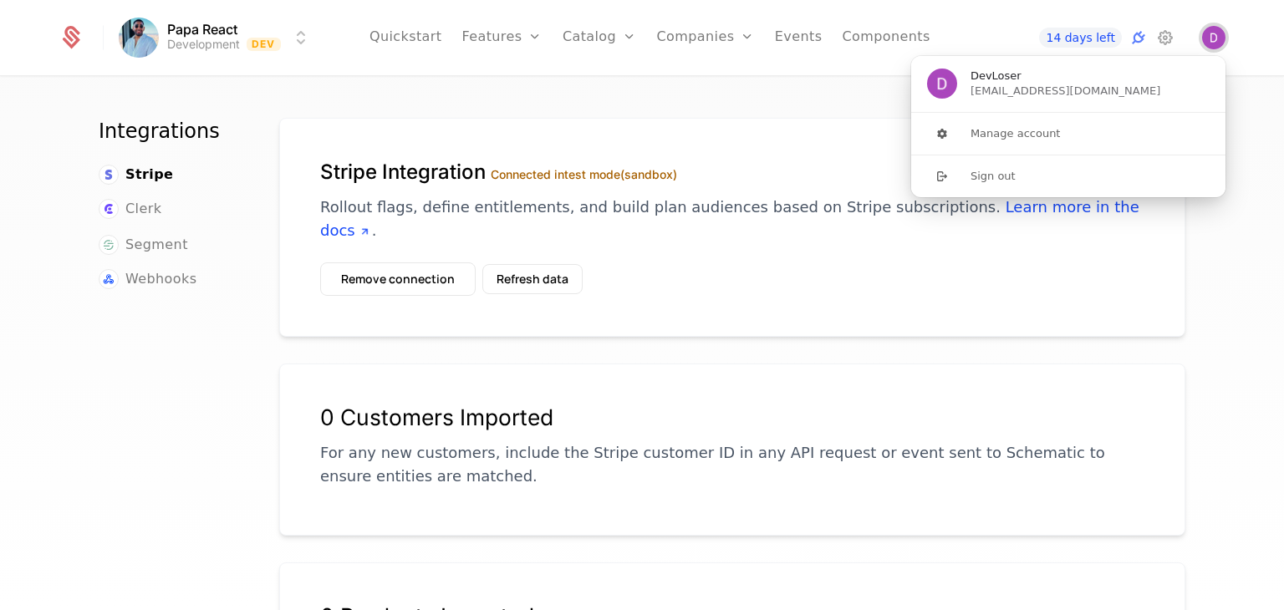
click at [1218, 36] on img "Close user button" at bounding box center [1213, 37] width 23 height 23
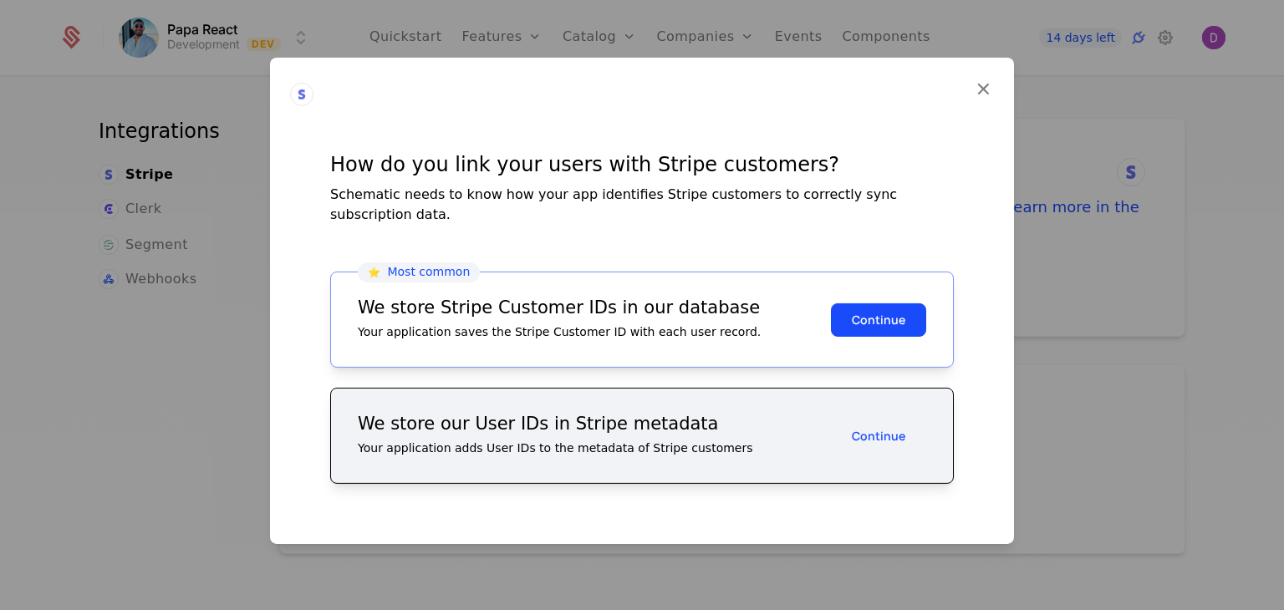
click at [874, 323] on button "Continue" at bounding box center [878, 319] width 95 height 33
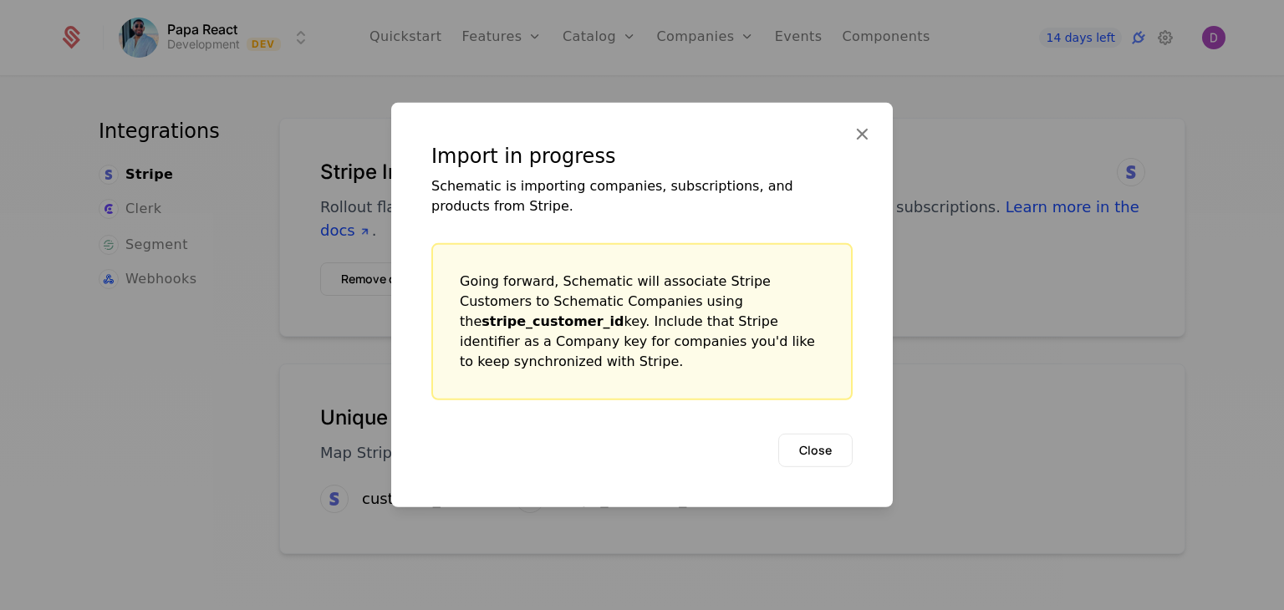
click at [824, 449] on button "Close" at bounding box center [815, 450] width 74 height 33
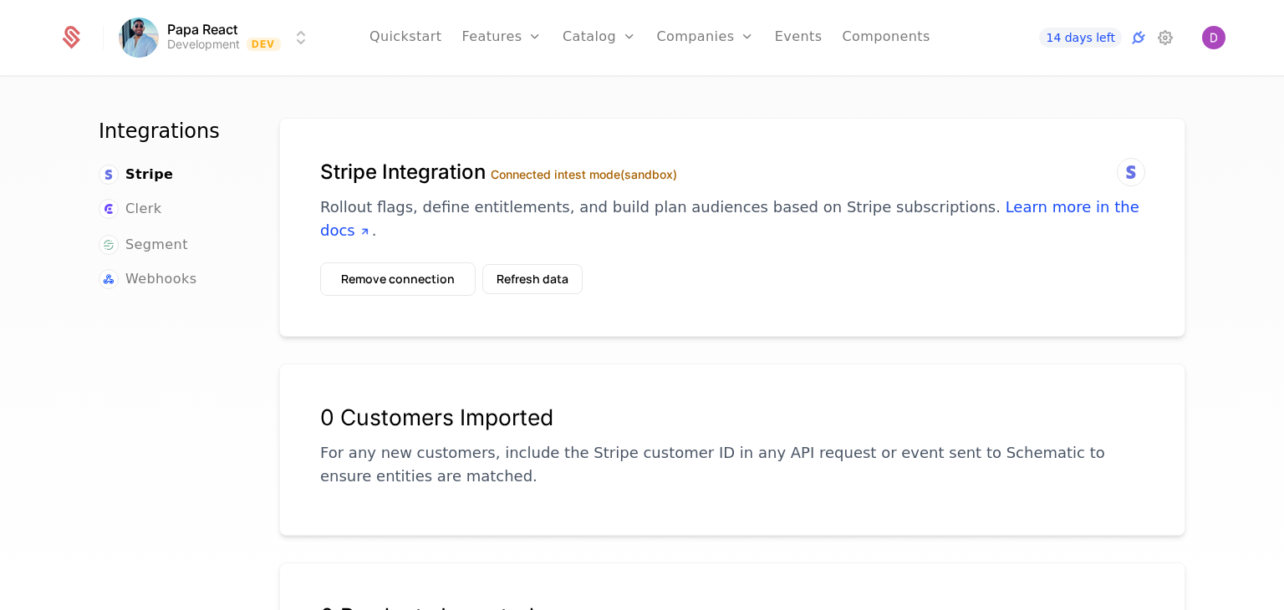
click at [519, 264] on button "Refresh data" at bounding box center [532, 279] width 100 height 30
click at [521, 265] on button "Refresh data" at bounding box center [532, 279] width 100 height 30
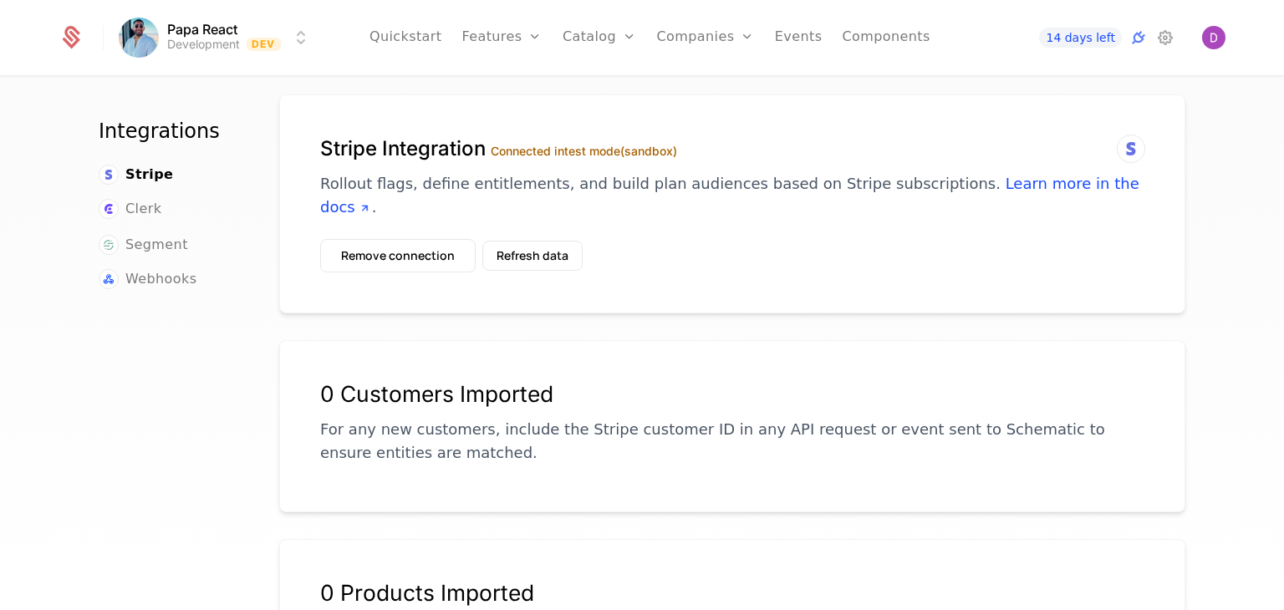
scroll to position [19, 0]
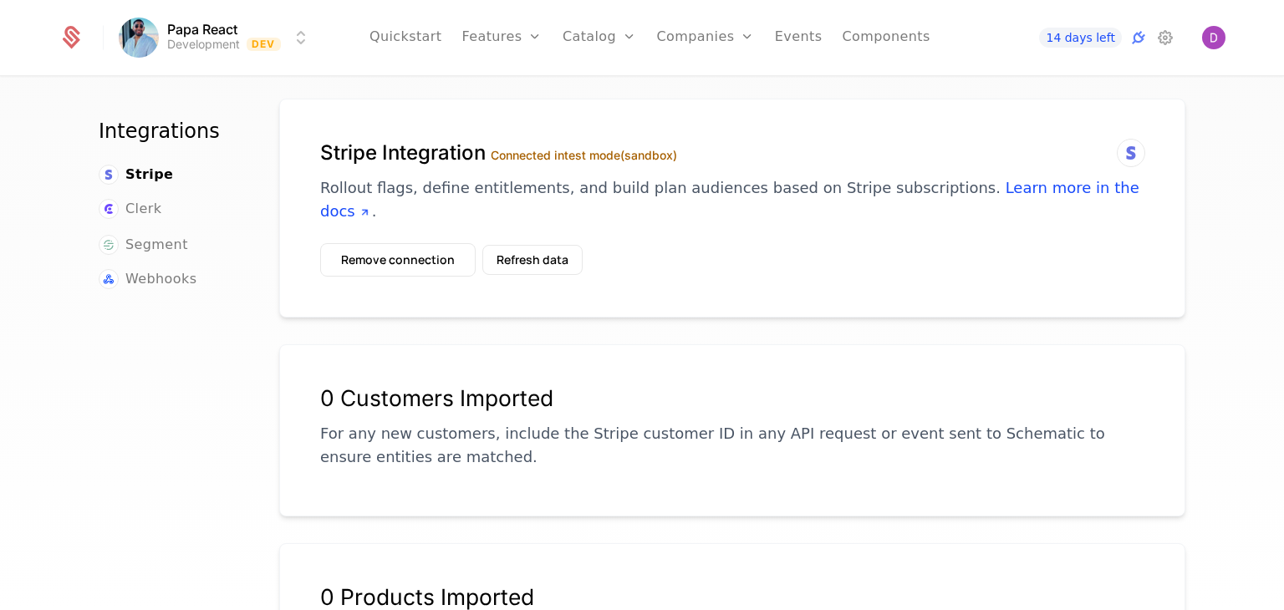
click at [531, 245] on button "Refresh data" at bounding box center [532, 260] width 100 height 30
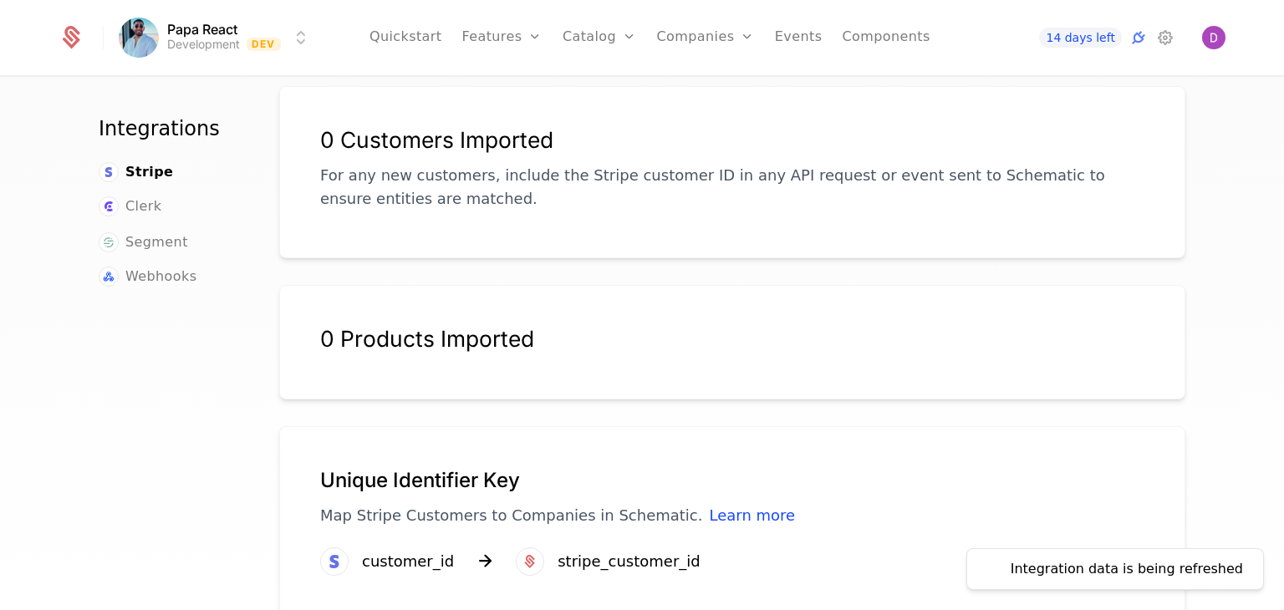
scroll to position [287, 0]
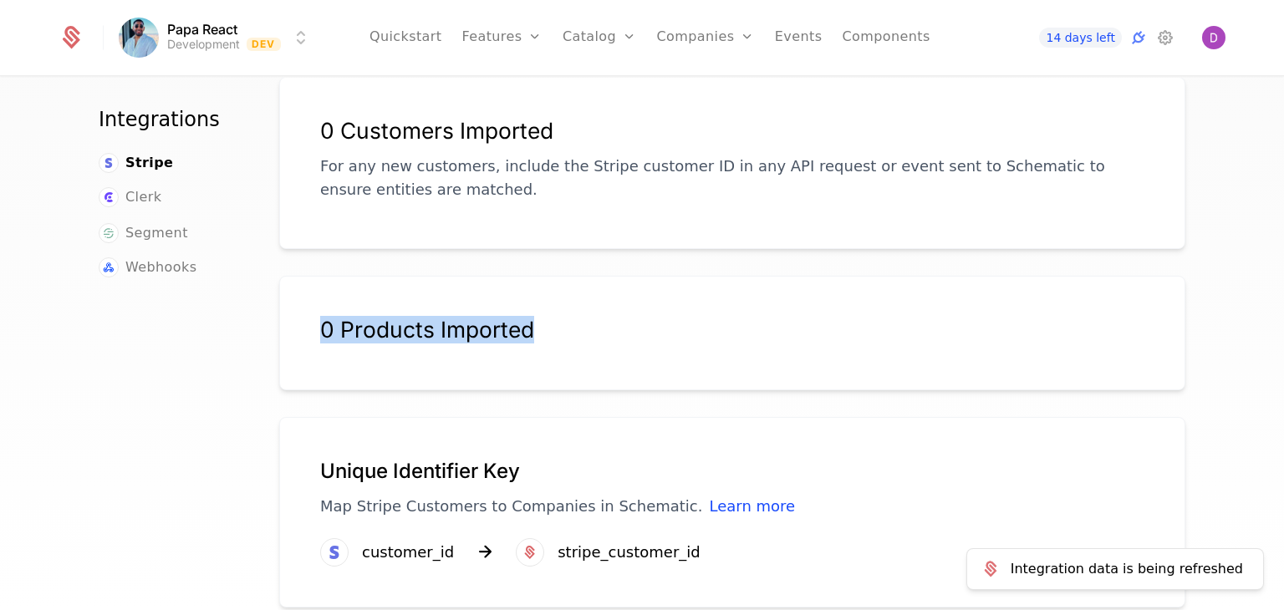
drag, startPoint x: 526, startPoint y: 302, endPoint x: 313, endPoint y: 287, distance: 213.6
click at [313, 287] on div "0 Products Imported" at bounding box center [732, 333] width 906 height 115
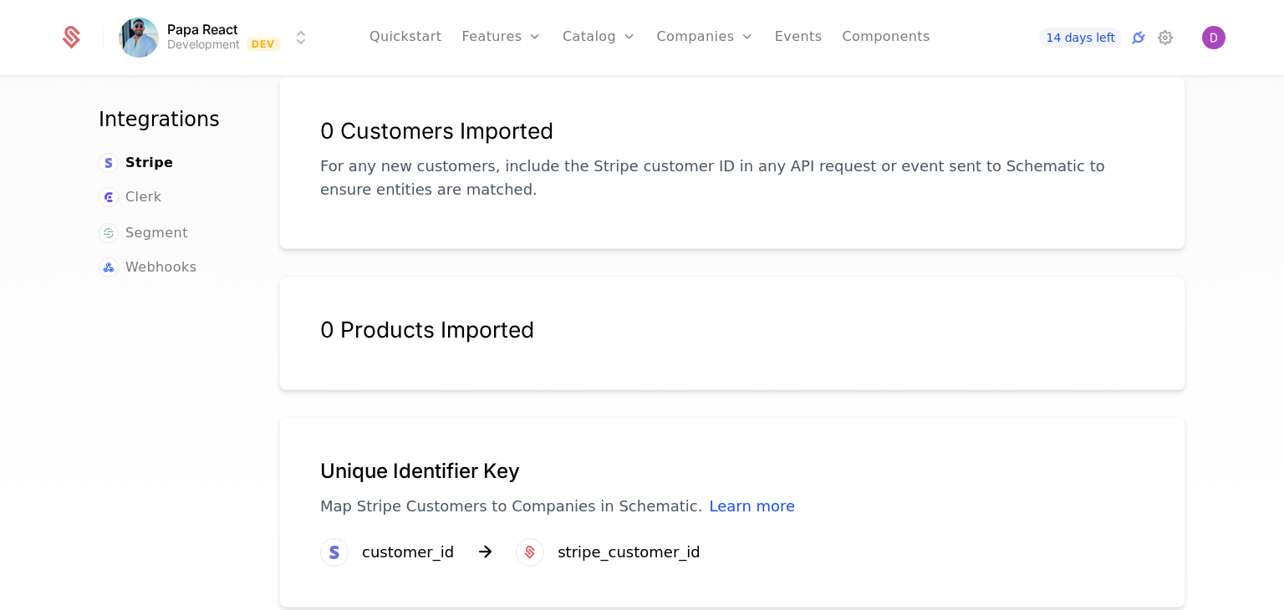
scroll to position [0, 0]
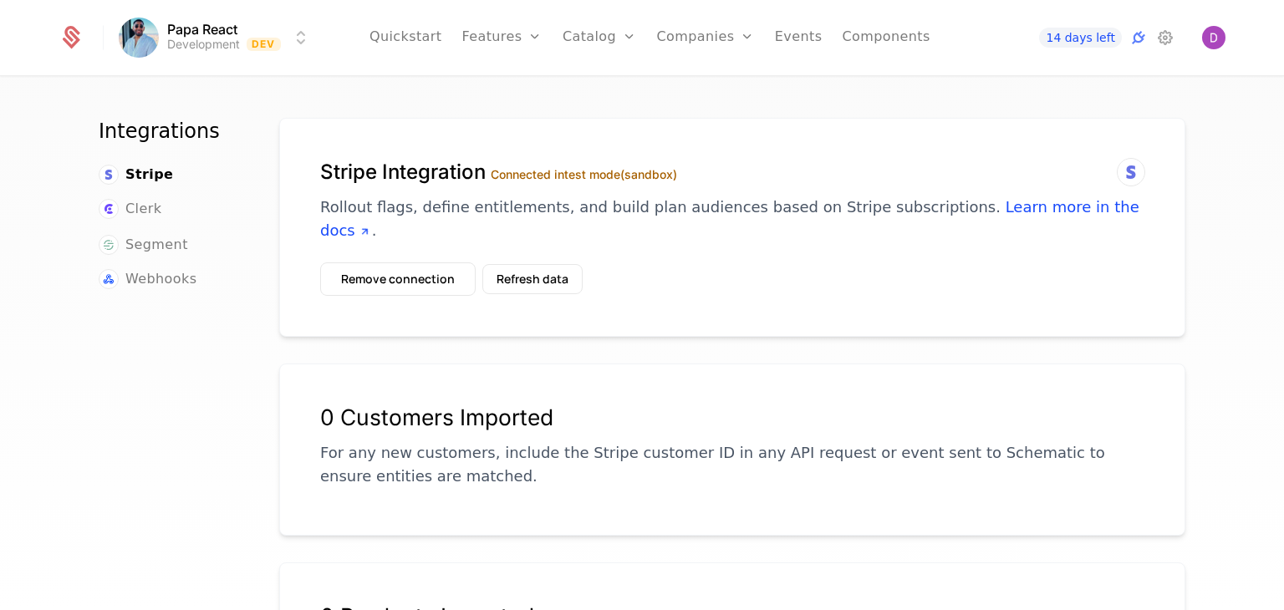
click at [1130, 175] on icon at bounding box center [1131, 172] width 20 height 20
click at [515, 264] on button "Refresh data" at bounding box center [532, 279] width 100 height 30
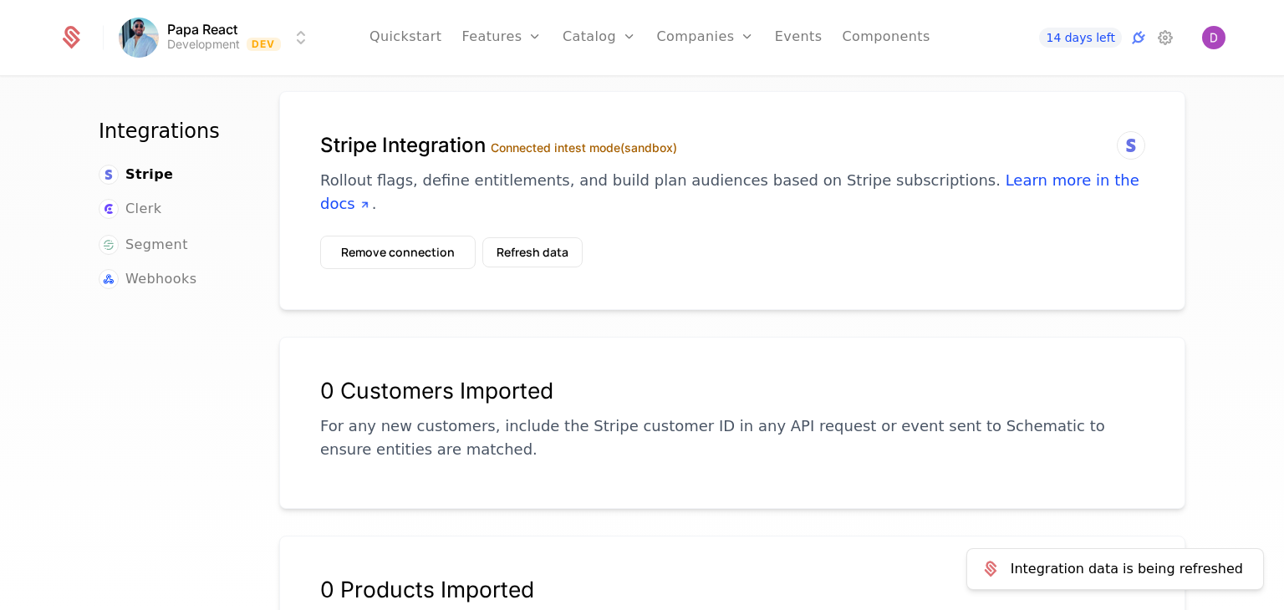
scroll to position [27, 0]
click at [1218, 46] on img "Open user button" at bounding box center [1213, 37] width 23 height 23
click at [1240, 242] on div "Integrations Stripe Clerk Segment Webhooks Stripe Integration Connected in test…" at bounding box center [642, 349] width 1284 height 542
click at [441, 239] on button "Remove connection" at bounding box center [397, 252] width 155 height 33
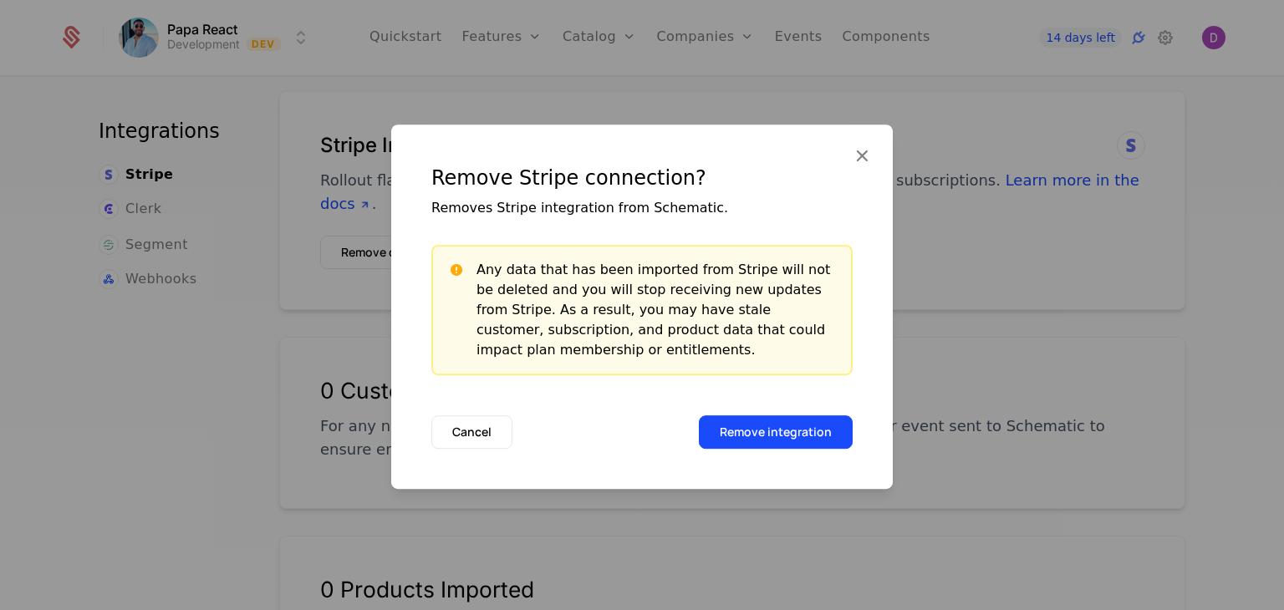
click at [796, 424] on button "Remove integration" at bounding box center [776, 431] width 154 height 33
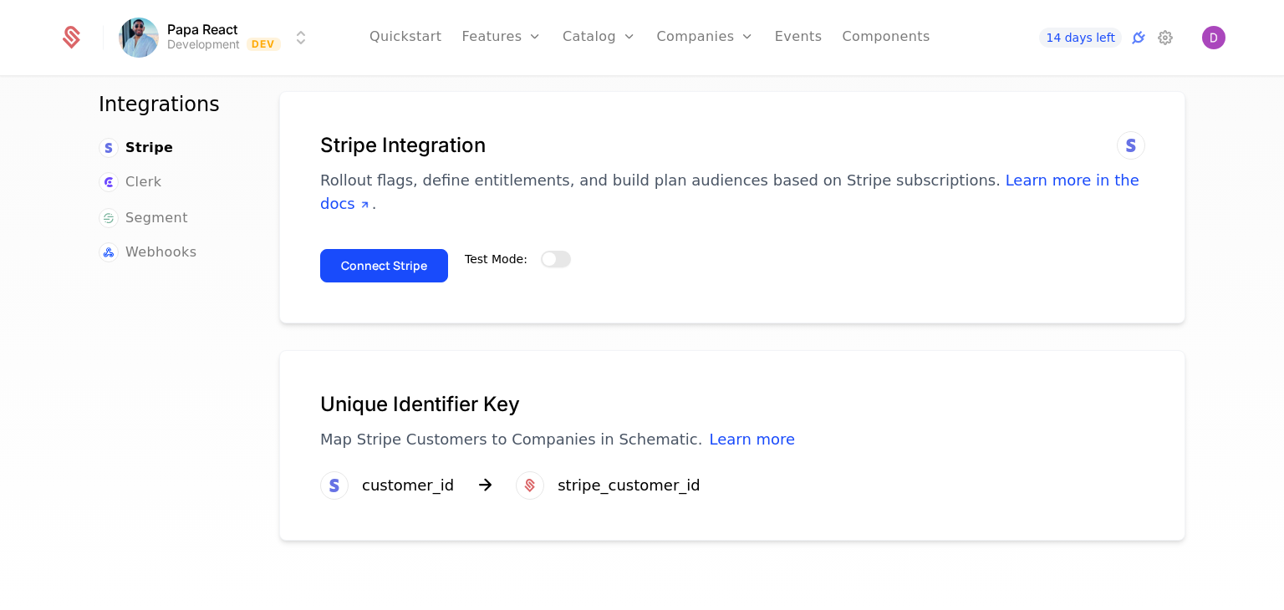
click at [552, 251] on button "Test Mode:" at bounding box center [556, 259] width 30 height 17
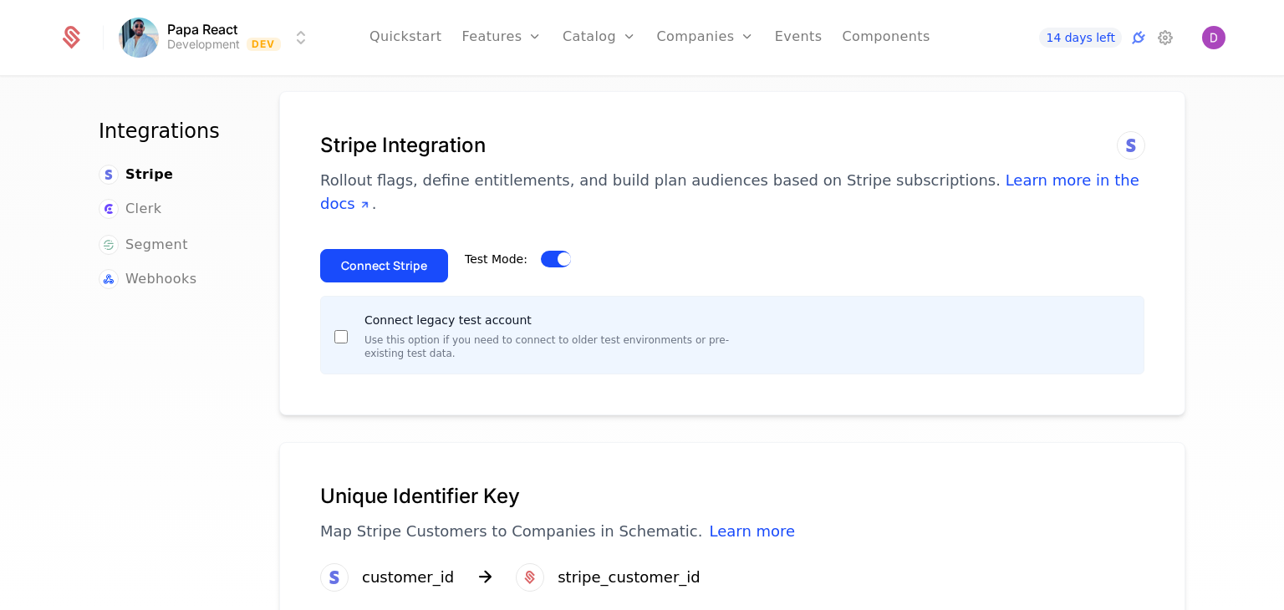
click at [343, 249] on button "Connect Stripe" at bounding box center [384, 265] width 128 height 33
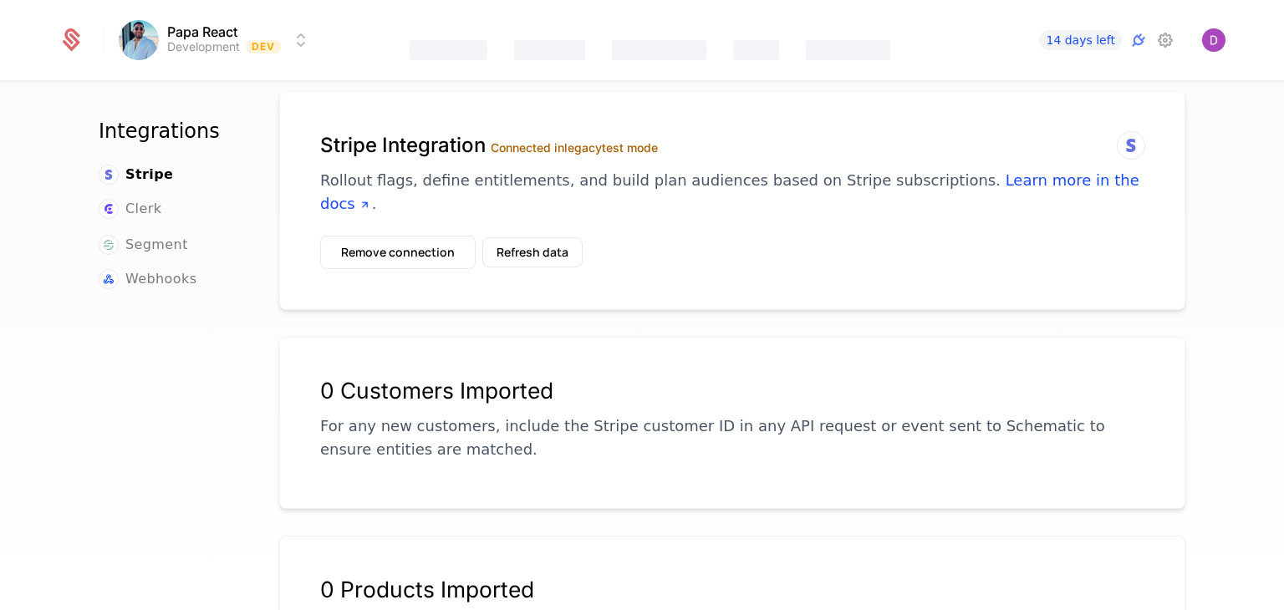
click at [422, 237] on button "Remove connection" at bounding box center [397, 252] width 155 height 33
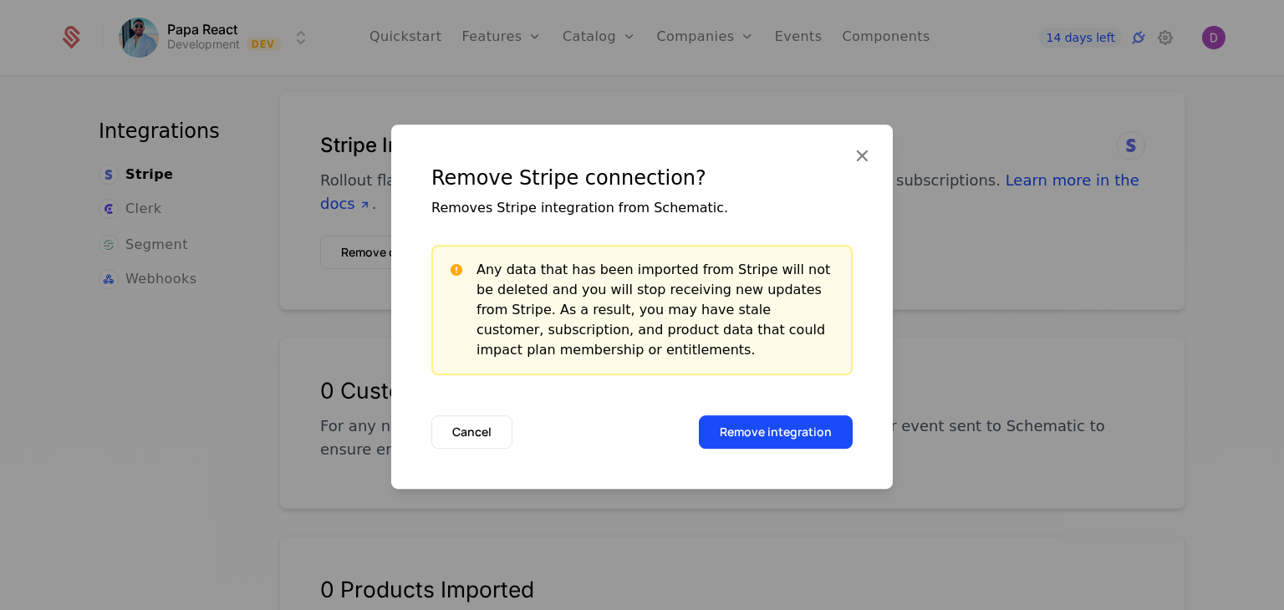
click at [766, 430] on button "Remove integration" at bounding box center [776, 431] width 154 height 33
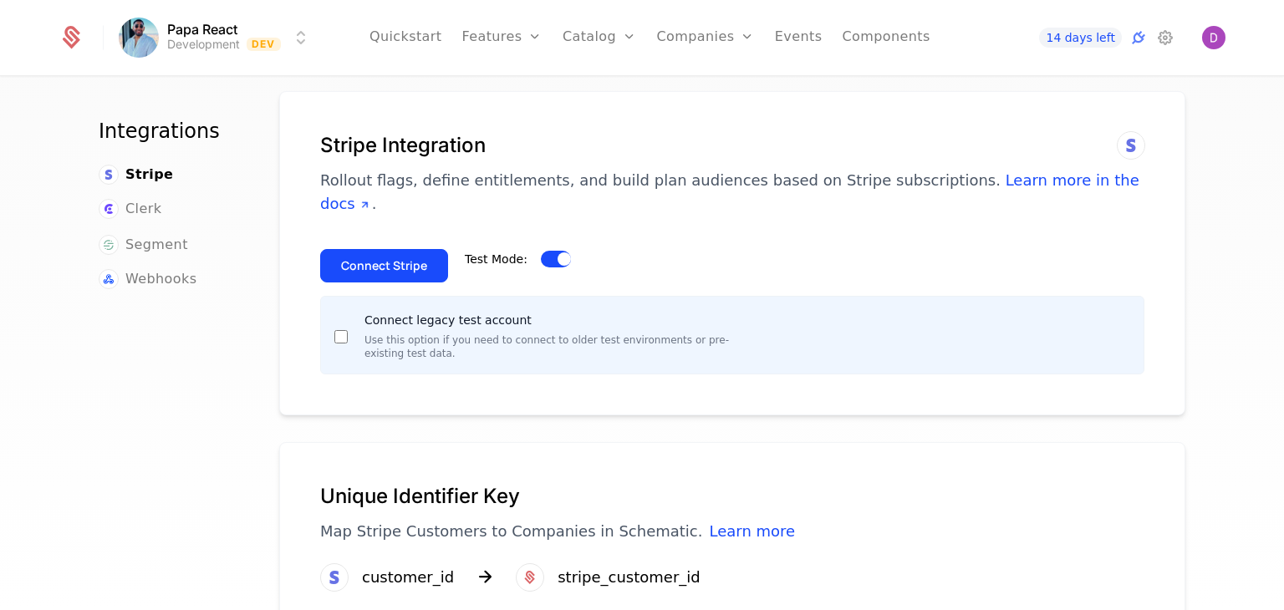
click at [341, 312] on div "Connect legacy test account Use this option if you need to connect to older tes…" at bounding box center [536, 335] width 404 height 50
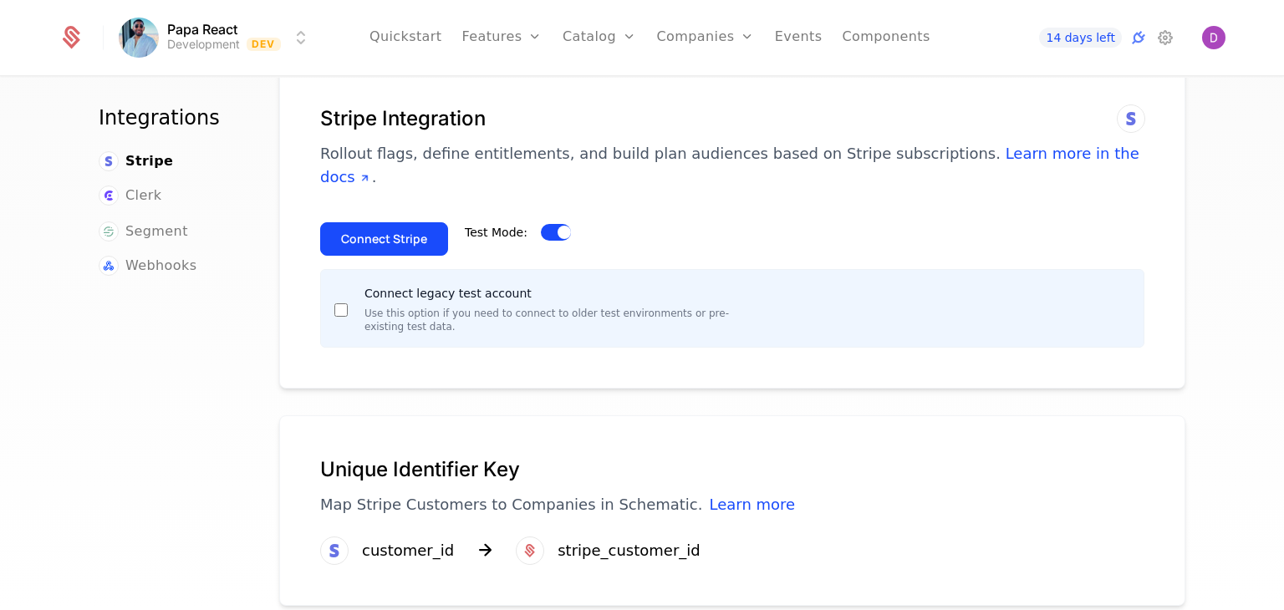
scroll to position [0, 0]
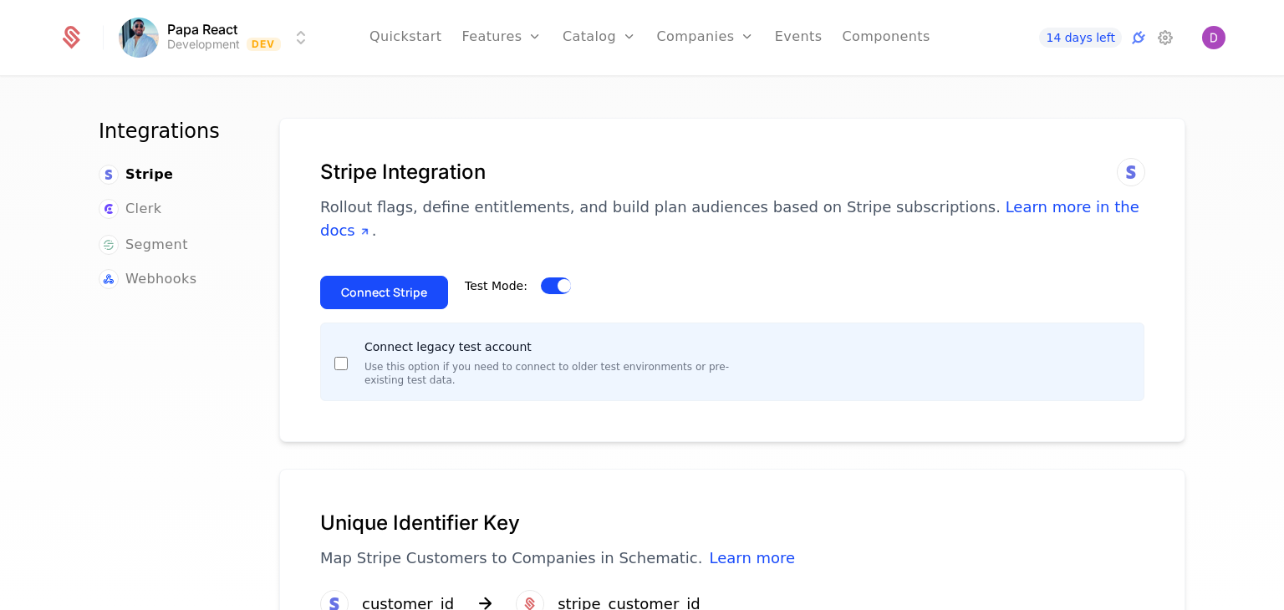
click at [240, 28] on html "Papa React Development Dev Quickstart Features Features Flags Catalog Plans Add…" at bounding box center [642, 305] width 1284 height 610
click at [225, 117] on button "Create" at bounding box center [196, 125] width 131 height 30
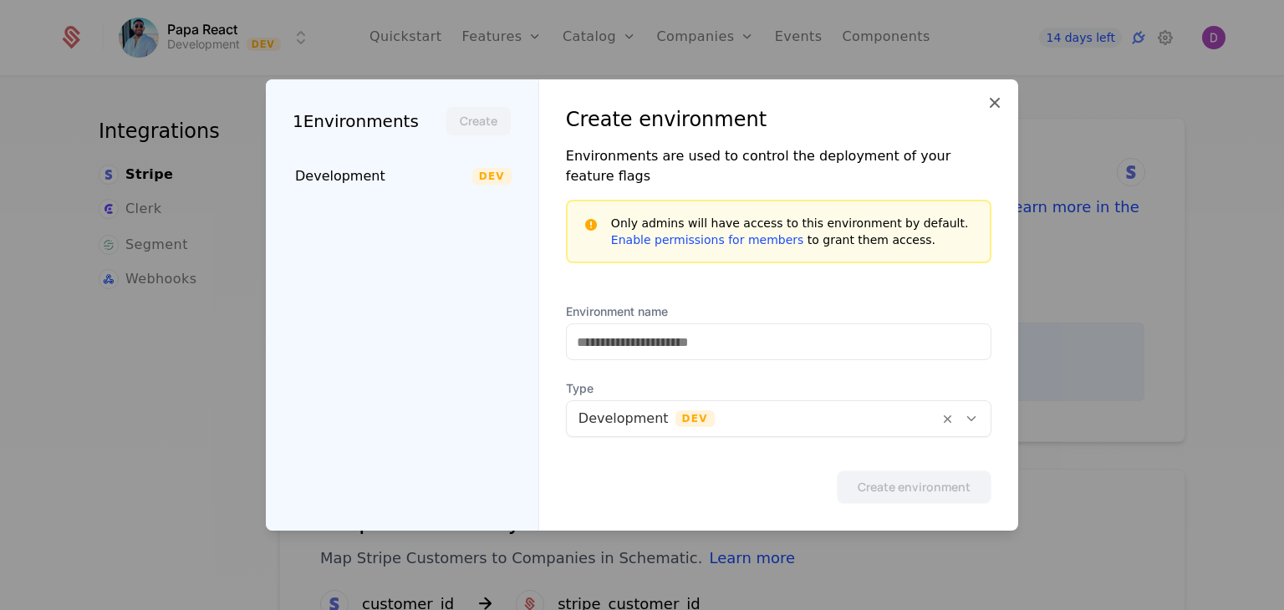
click at [991, 112] on icon at bounding box center [994, 103] width 20 height 20
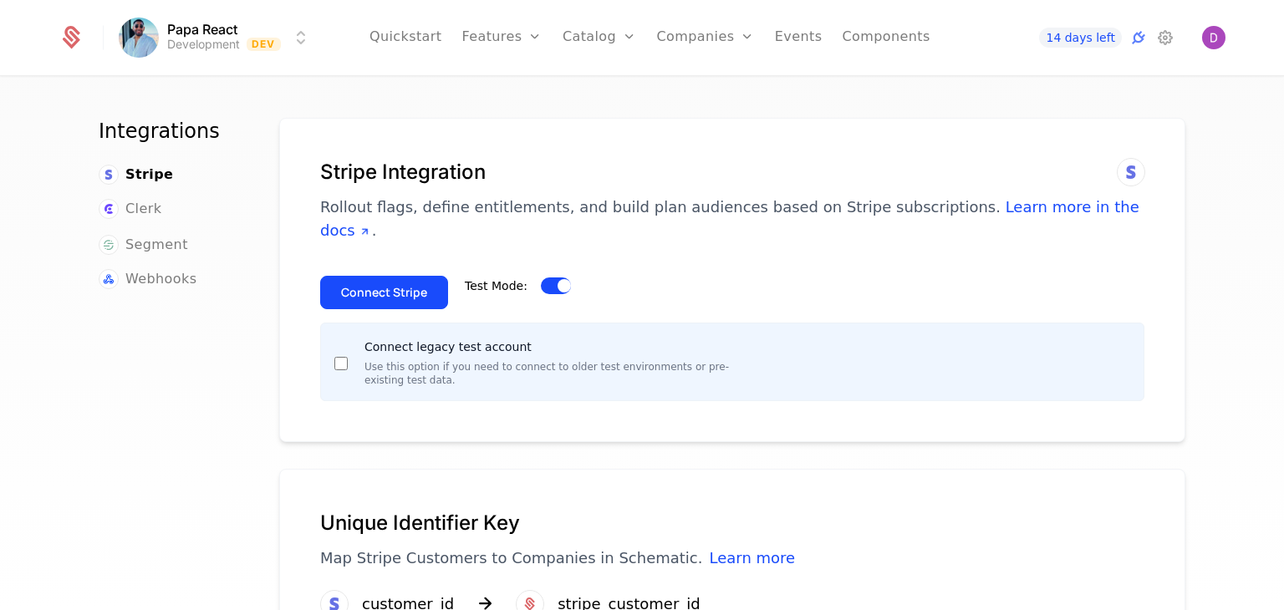
click at [366, 276] on button "Connect Stripe" at bounding box center [384, 292] width 128 height 33
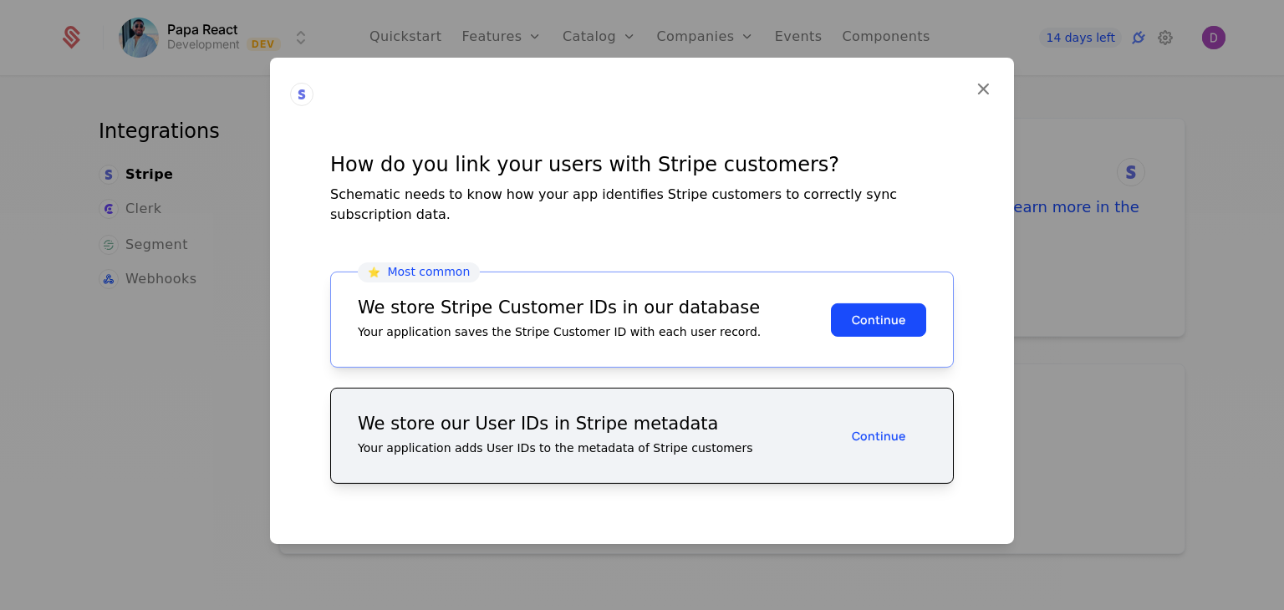
click at [891, 312] on button "Continue" at bounding box center [878, 319] width 95 height 33
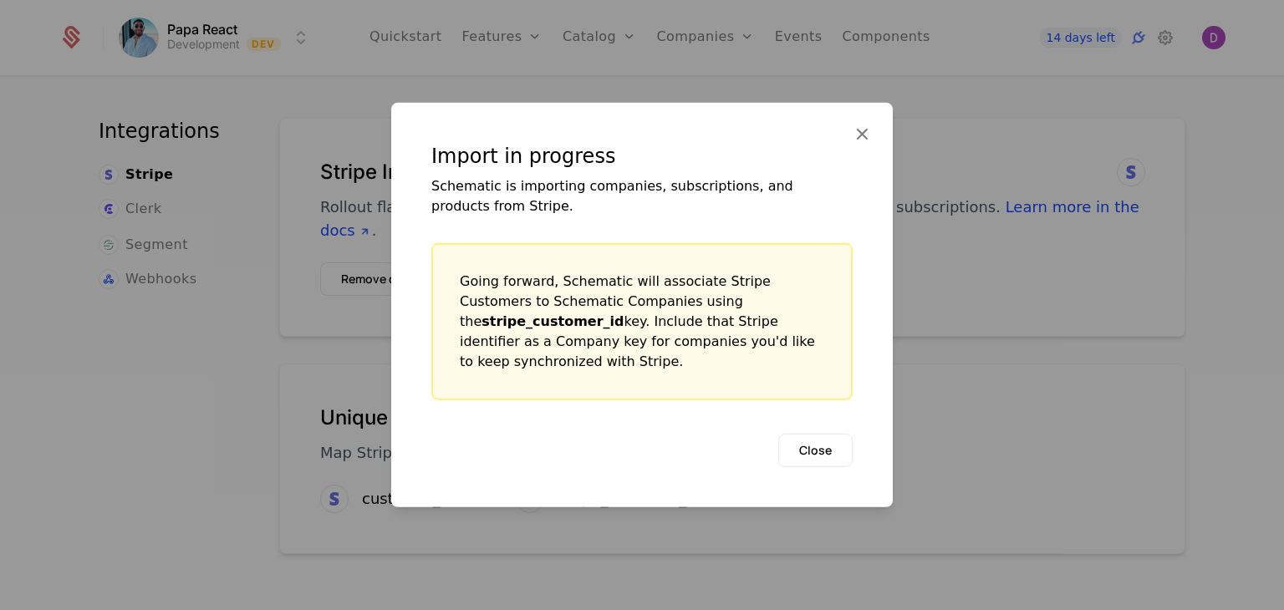
click at [831, 445] on button "Close" at bounding box center [815, 450] width 74 height 33
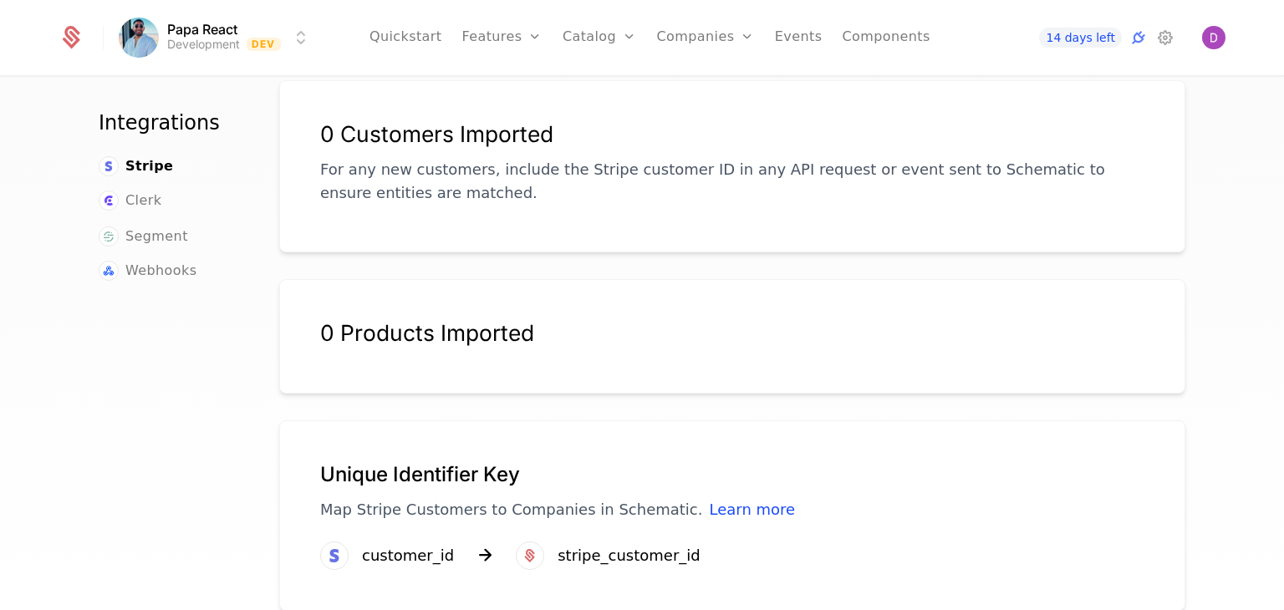
scroll to position [284, 0]
drag, startPoint x: 522, startPoint y: 309, endPoint x: 318, endPoint y: 303, distance: 204.8
click at [320, 319] on div "0 Products Imported" at bounding box center [732, 332] width 824 height 27
click at [216, 24] on html "Papa React Development Dev Quickstart Features Features Flags Catalog Plans Add…" at bounding box center [642, 305] width 1284 height 610
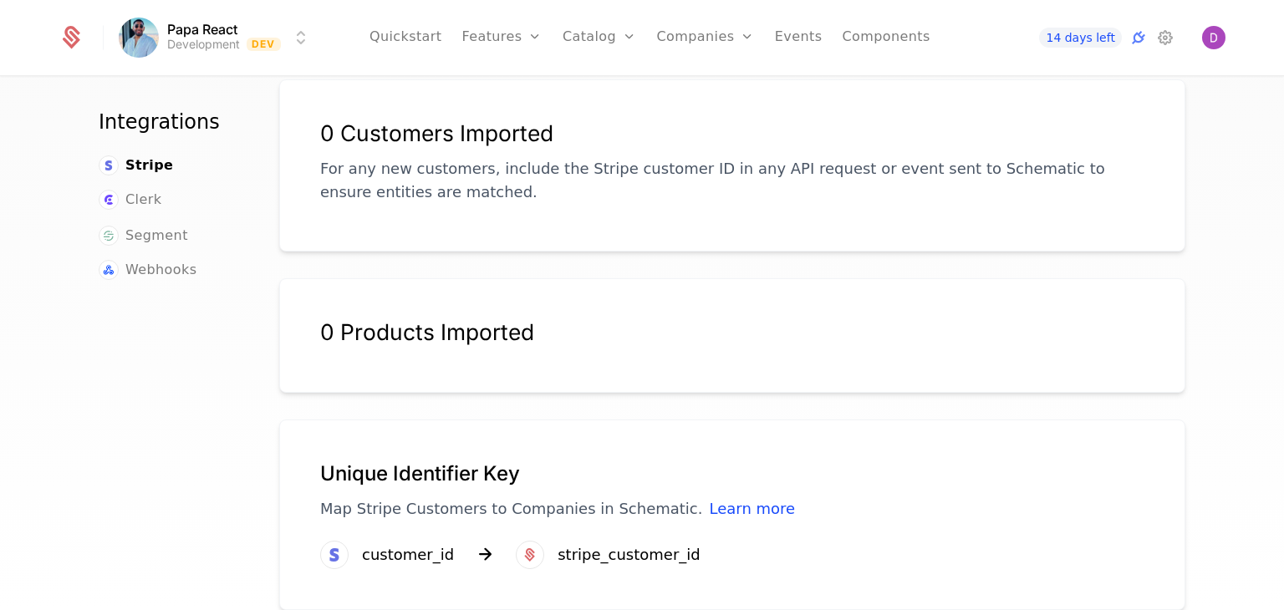
click at [712, 287] on html "Papa React Development Dev Quickstart Features Features Flags Catalog Plans Add…" at bounding box center [642, 305] width 1284 height 610
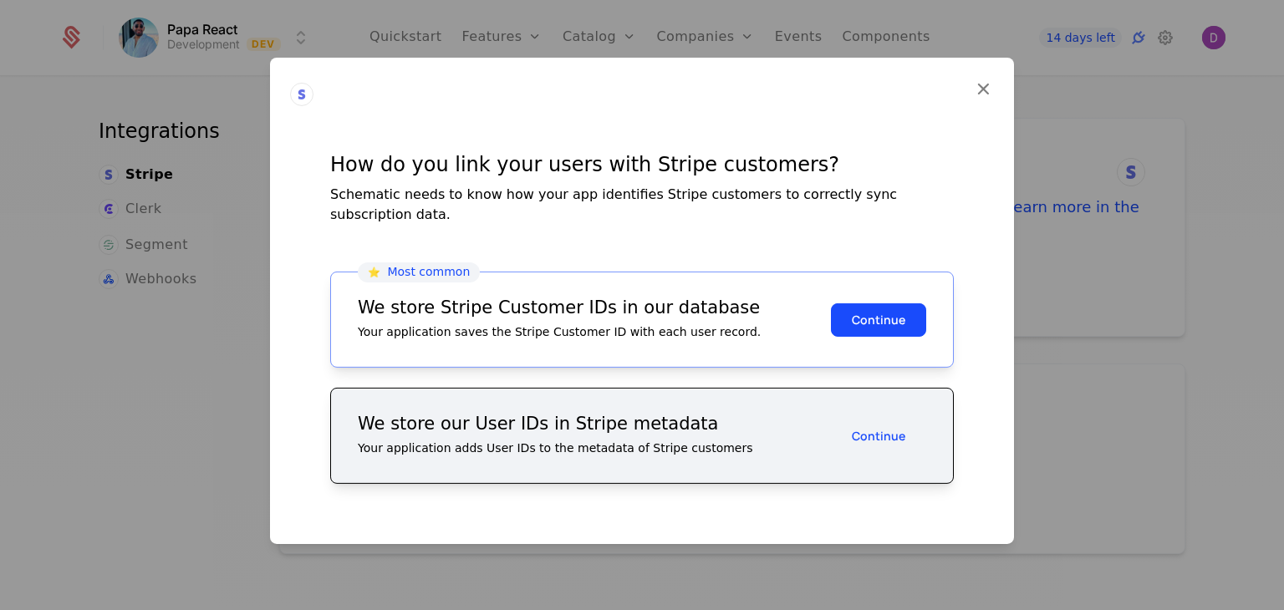
click at [867, 308] on button "Continue" at bounding box center [878, 319] width 95 height 33
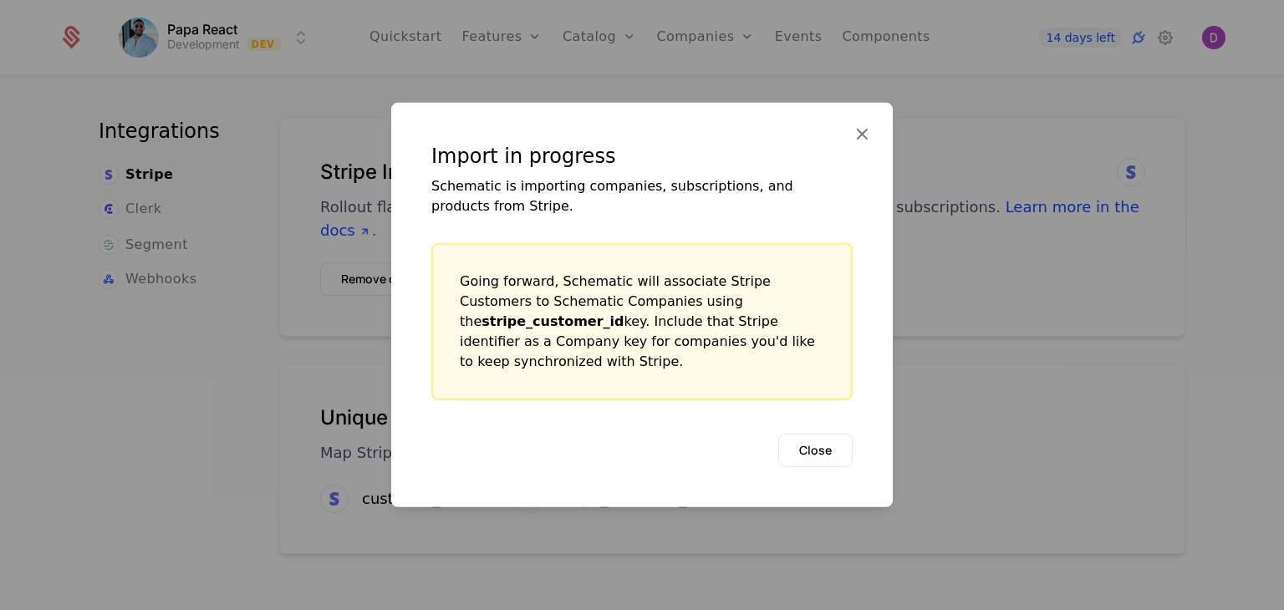
click at [809, 434] on button "Close" at bounding box center [815, 450] width 74 height 33
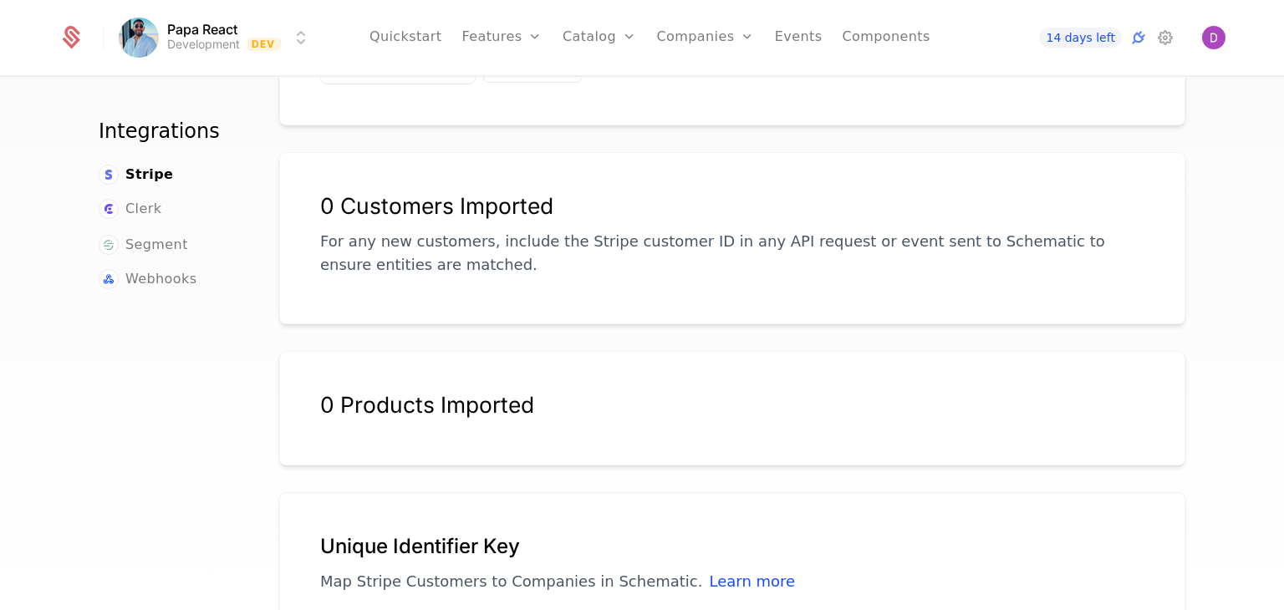
scroll to position [214, 0]
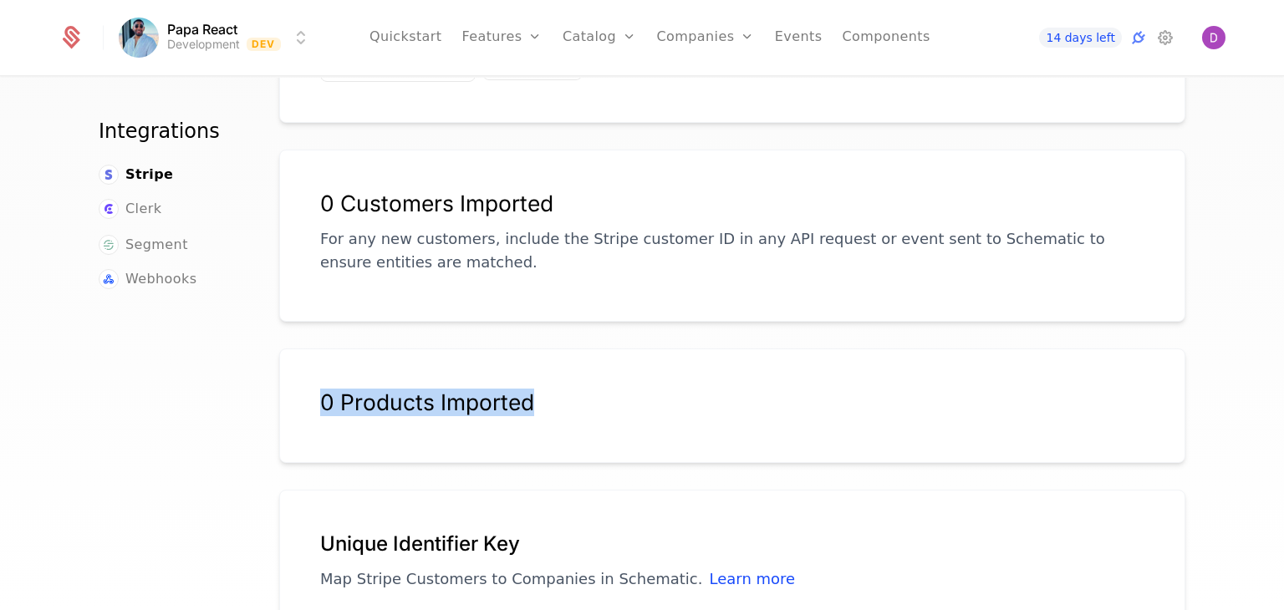
drag, startPoint x: 525, startPoint y: 376, endPoint x: 313, endPoint y: 371, distance: 212.3
click at [313, 371] on div "0 Products Imported" at bounding box center [732, 405] width 906 height 115
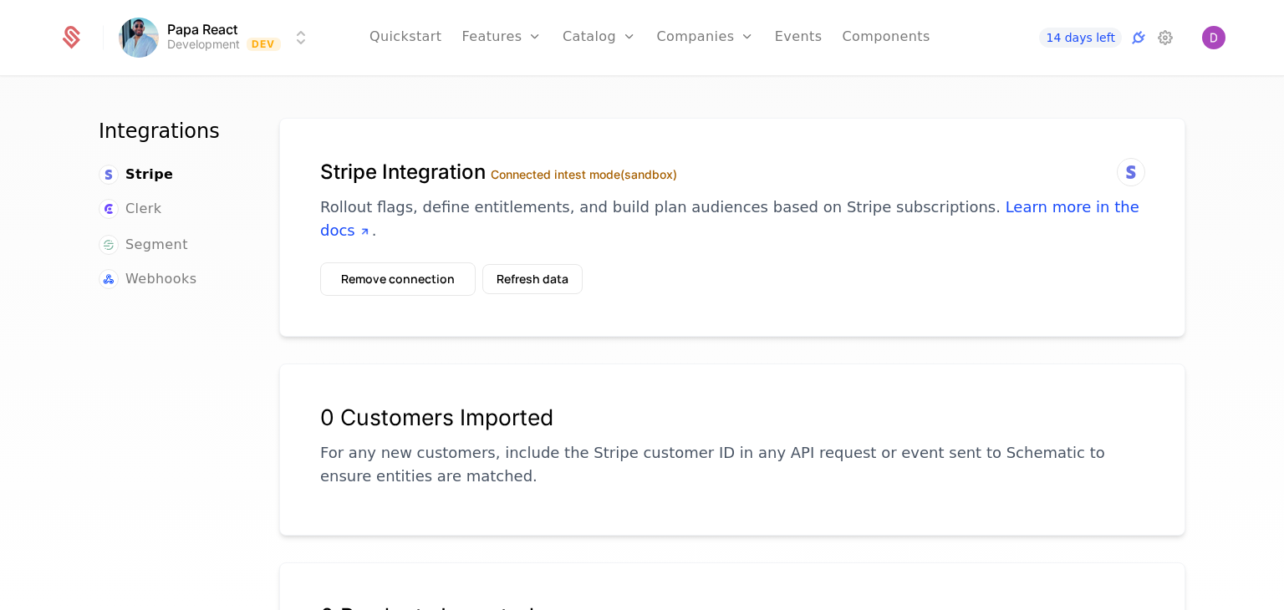
click at [1126, 168] on icon at bounding box center [1131, 172] width 20 height 20
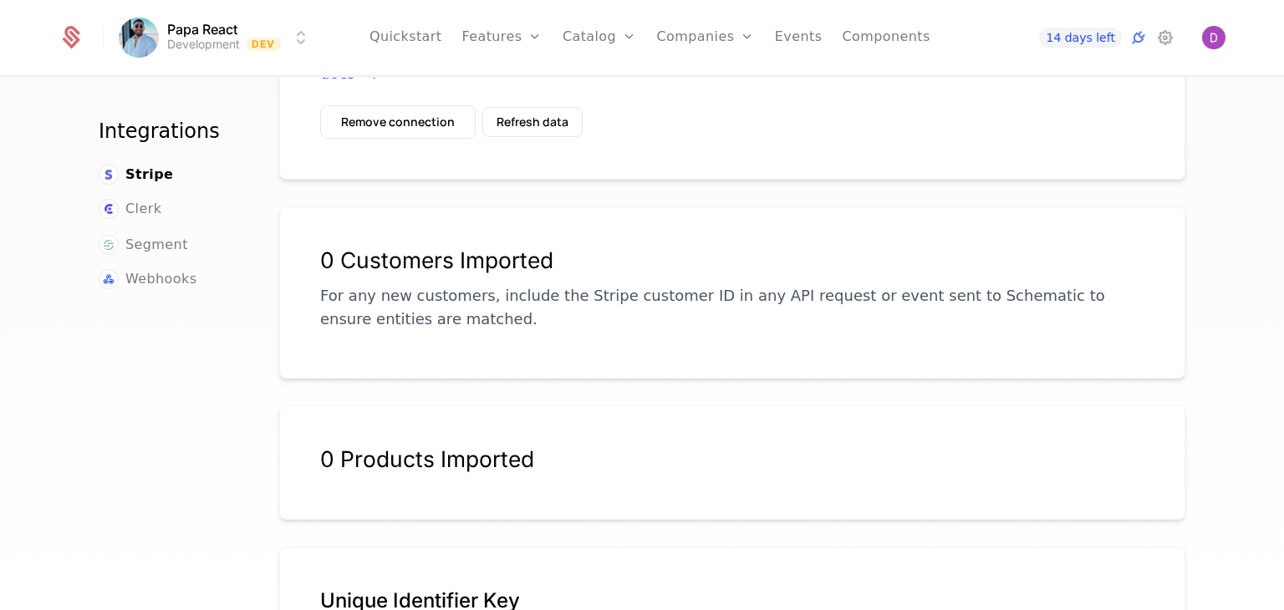
scroll to position [156, 0]
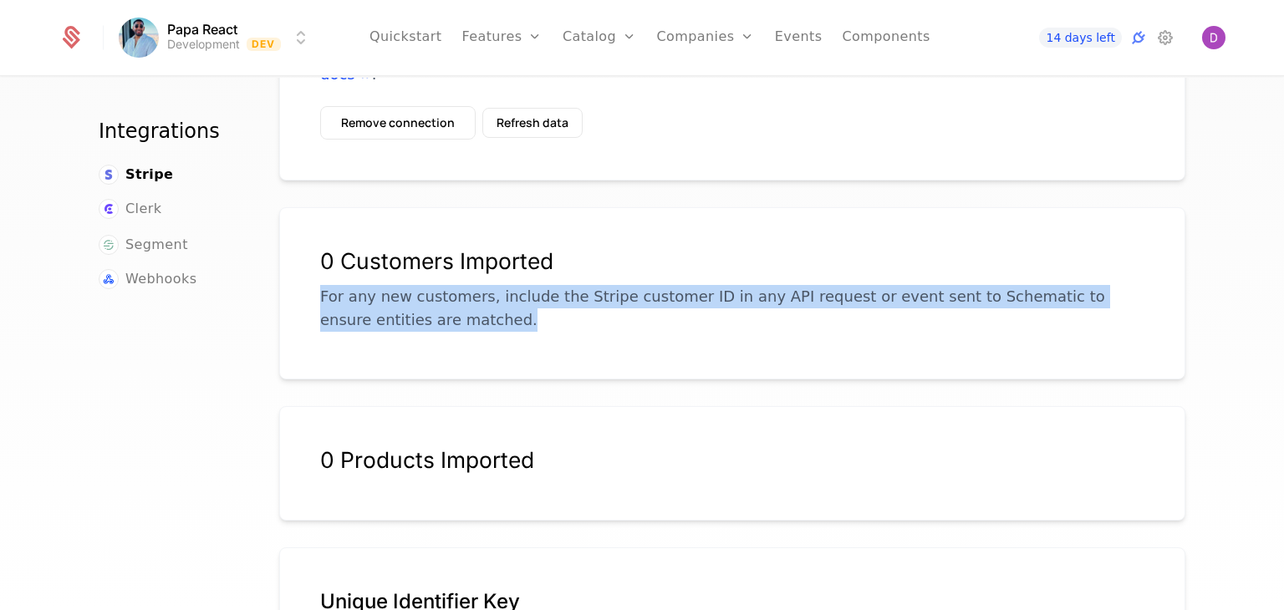
drag, startPoint x: 493, startPoint y: 338, endPoint x: 740, endPoint y: 244, distance: 264.0
click at [740, 244] on div "0 Customers Imported For any new customers, include the Stripe customer ID in a…" at bounding box center [732, 293] width 906 height 172
click at [740, 248] on div "0 Customers Imported" at bounding box center [732, 261] width 824 height 27
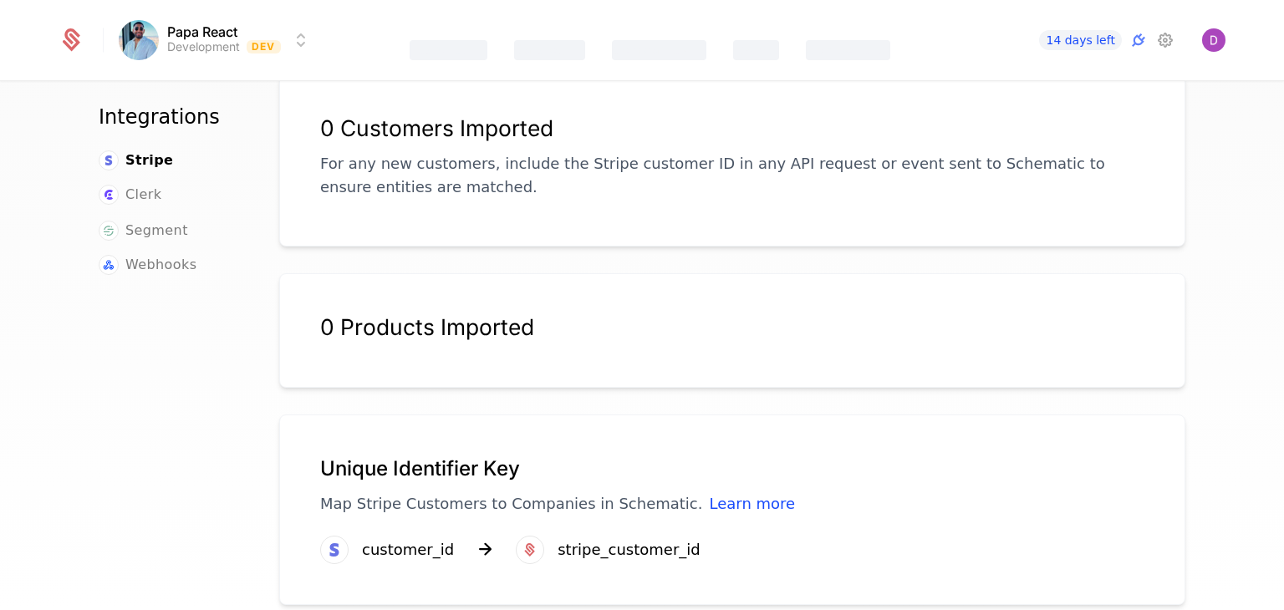
scroll to position [0, 0]
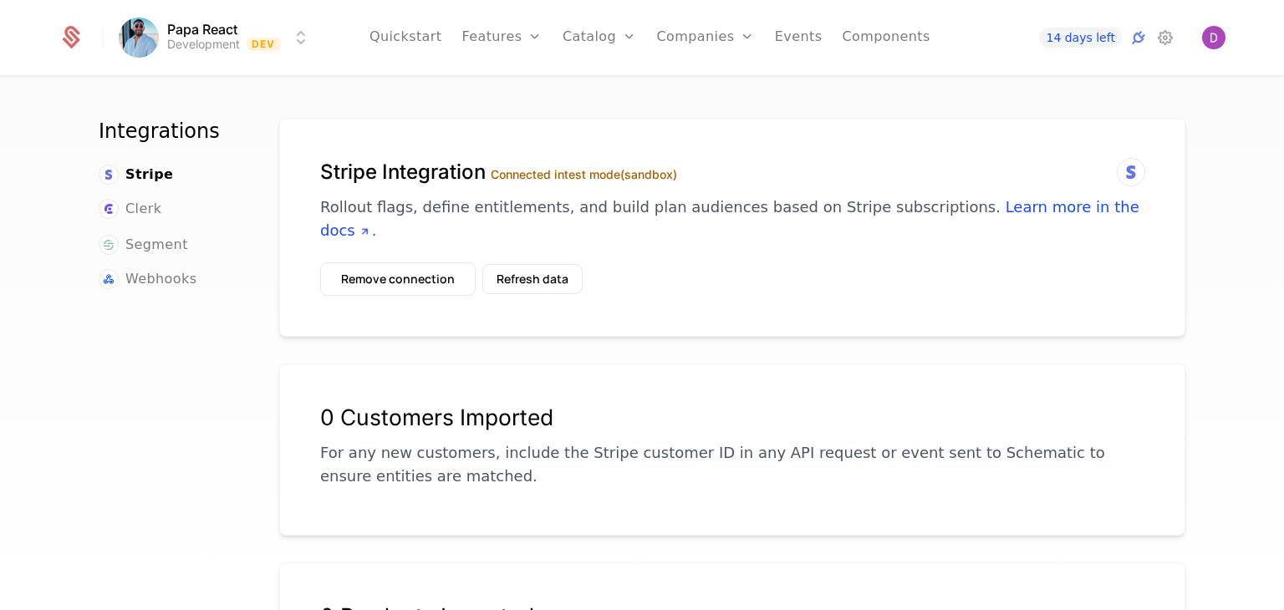
click at [565, 264] on button "Refresh data" at bounding box center [532, 279] width 100 height 30
click at [519, 269] on button "Refresh data" at bounding box center [532, 279] width 100 height 30
click at [430, 263] on button "Remove connection" at bounding box center [397, 278] width 155 height 33
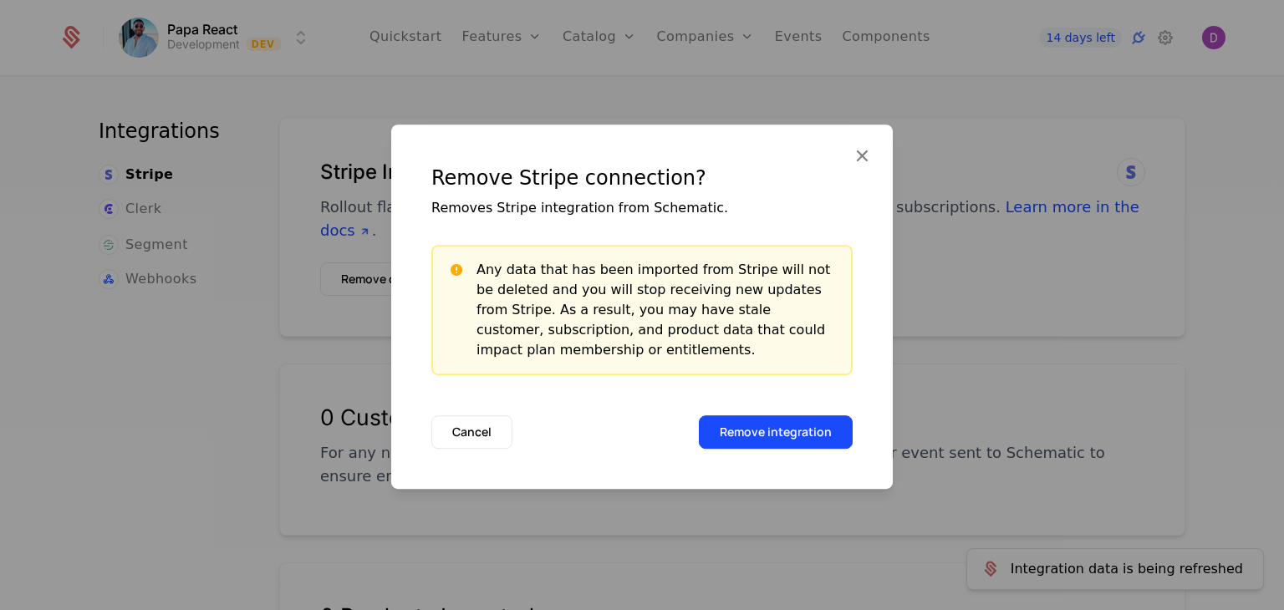
click at [763, 432] on button "Remove integration" at bounding box center [776, 431] width 154 height 33
